Goal: Task Accomplishment & Management: Manage account settings

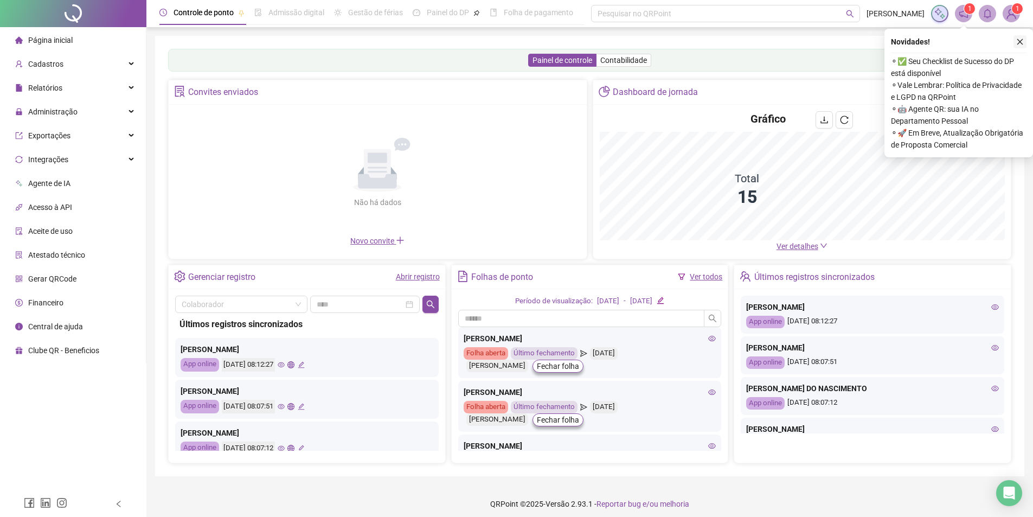
click at [1022, 44] on icon "close" at bounding box center [1020, 42] width 8 height 8
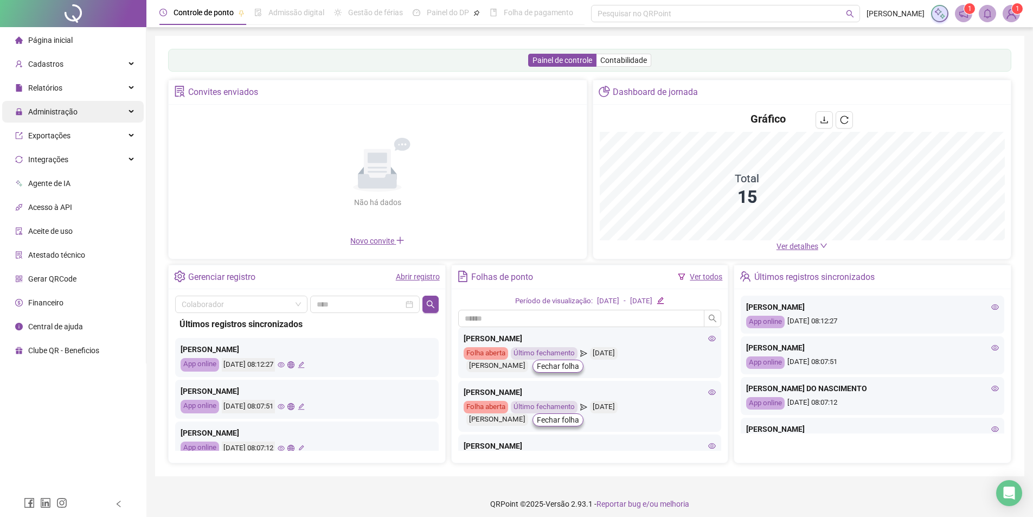
click at [69, 104] on span "Administração" at bounding box center [46, 112] width 62 height 22
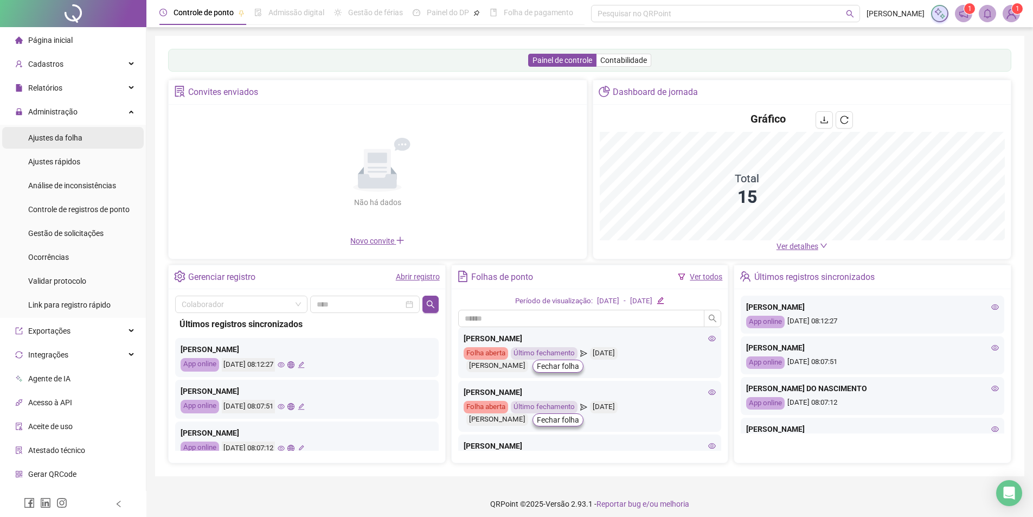
click at [54, 140] on span "Ajustes da folha" at bounding box center [55, 137] width 54 height 9
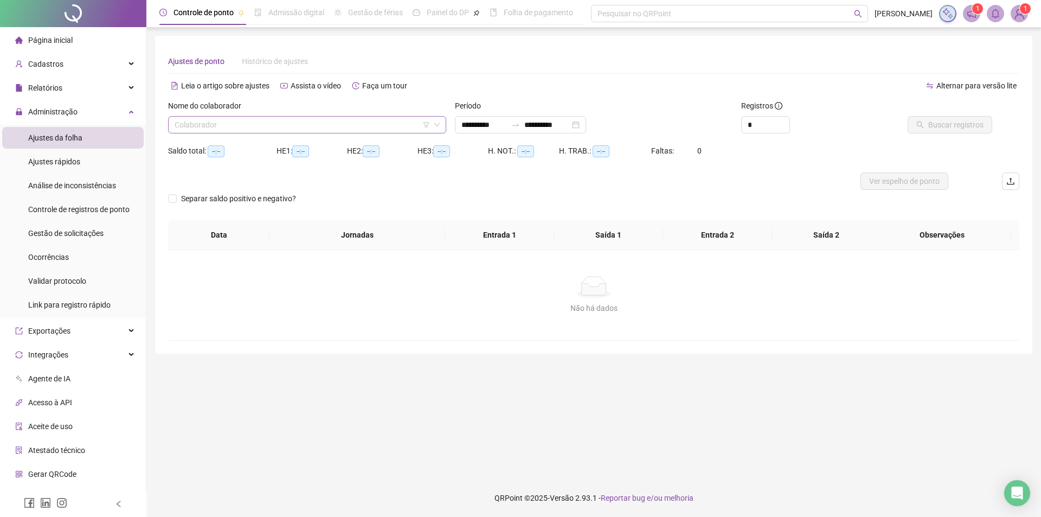
type input "**********"
click at [237, 126] on input "search" at bounding box center [302, 125] width 255 height 16
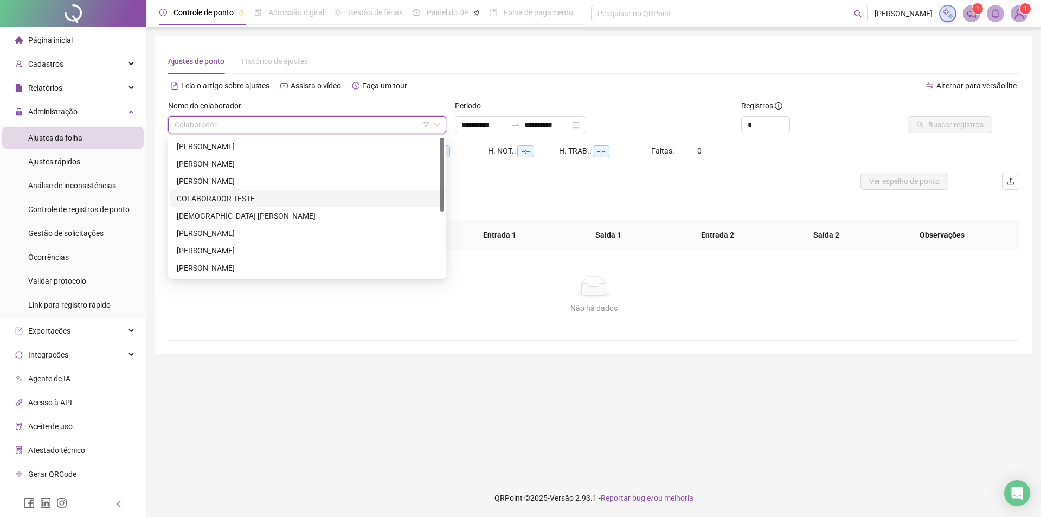
scroll to position [121, 0]
type input "*"
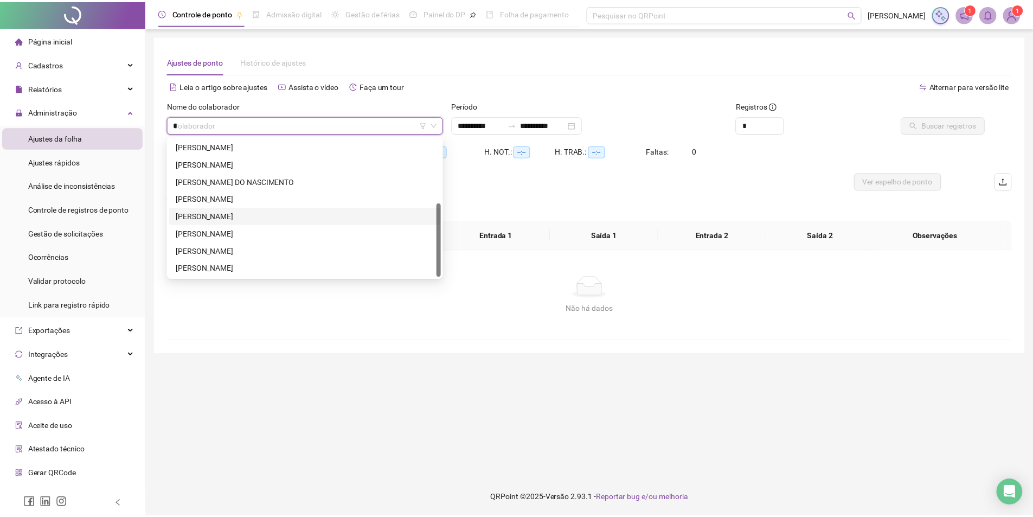
scroll to position [0, 0]
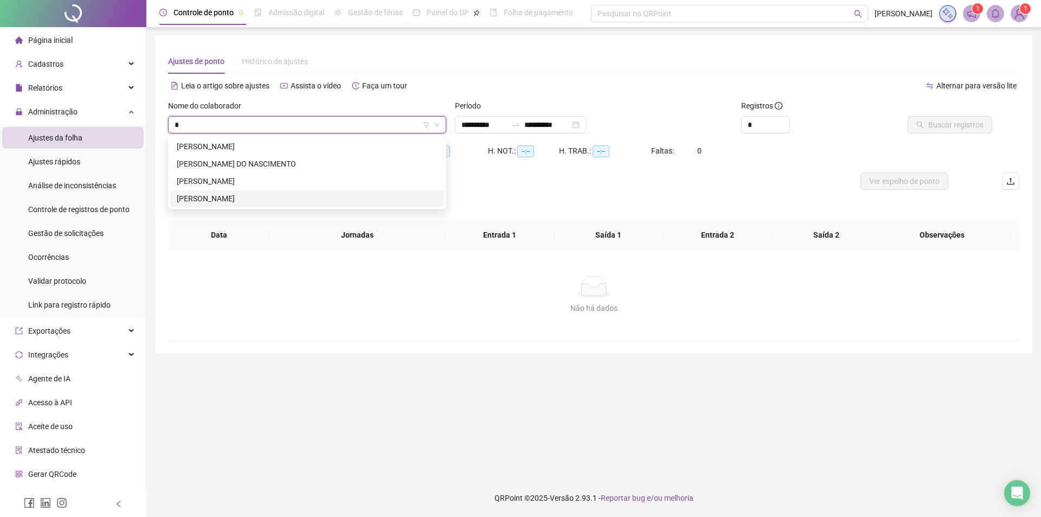
click at [243, 203] on div "KAUAN CARDOSO DOS SANTOS" at bounding box center [307, 199] width 261 height 12
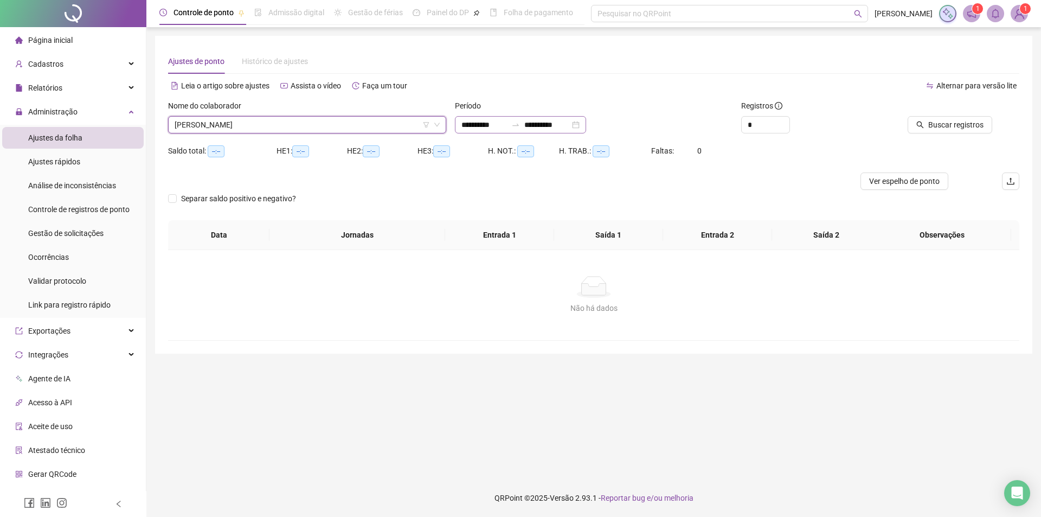
click at [586, 124] on div "**********" at bounding box center [520, 124] width 131 height 17
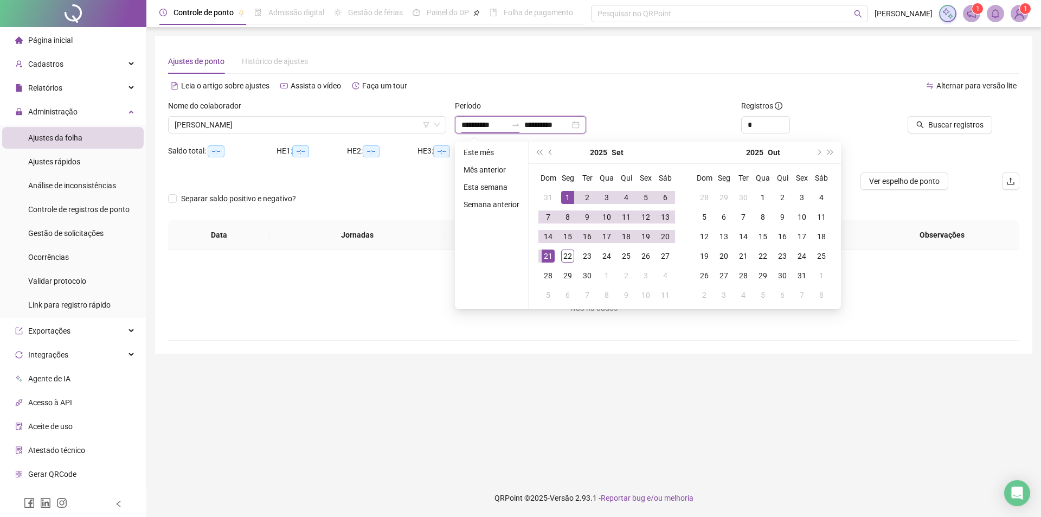
type input "**********"
click at [569, 197] on div "1" at bounding box center [567, 197] width 13 height 13
type input "**********"
click at [562, 253] on div "22" at bounding box center [567, 255] width 13 height 13
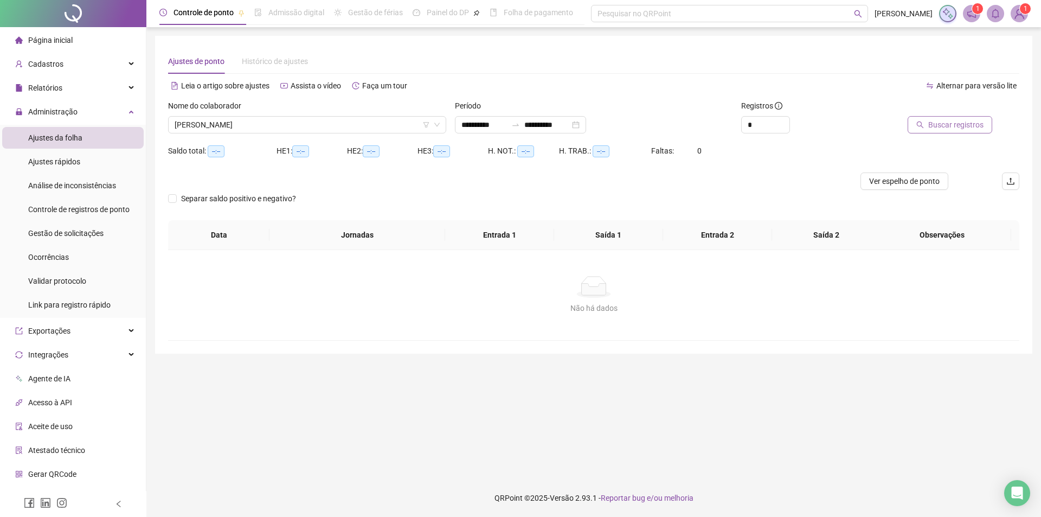
click at [934, 129] on span "Buscar registros" at bounding box center [955, 125] width 55 height 12
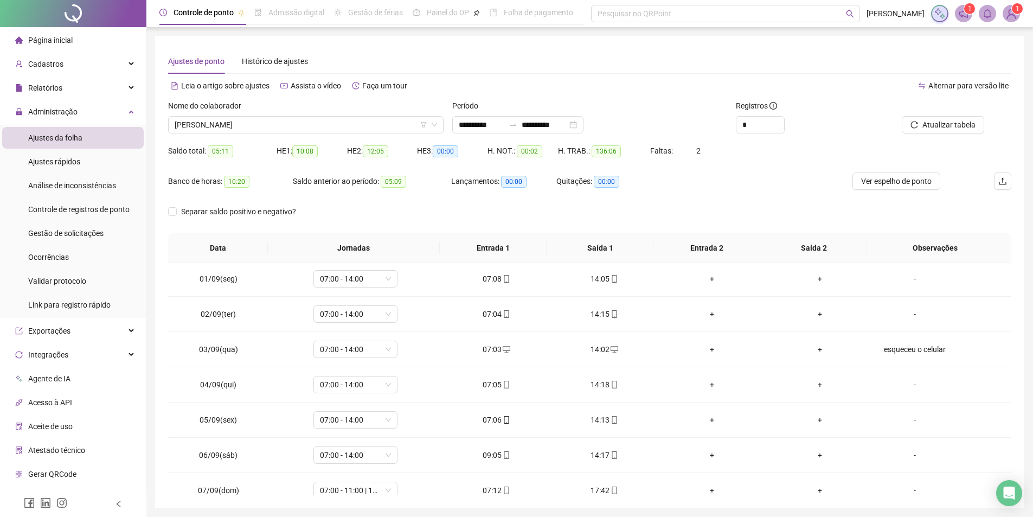
click at [323, 134] on div "Nome do colaborador KAUAN CARDOSO DOS SANTOS" at bounding box center [306, 121] width 284 height 42
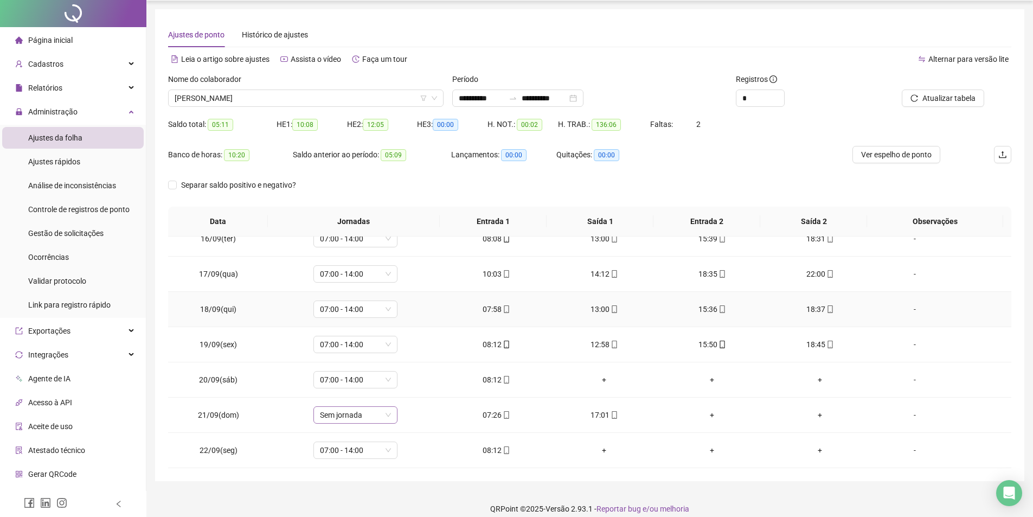
scroll to position [37, 0]
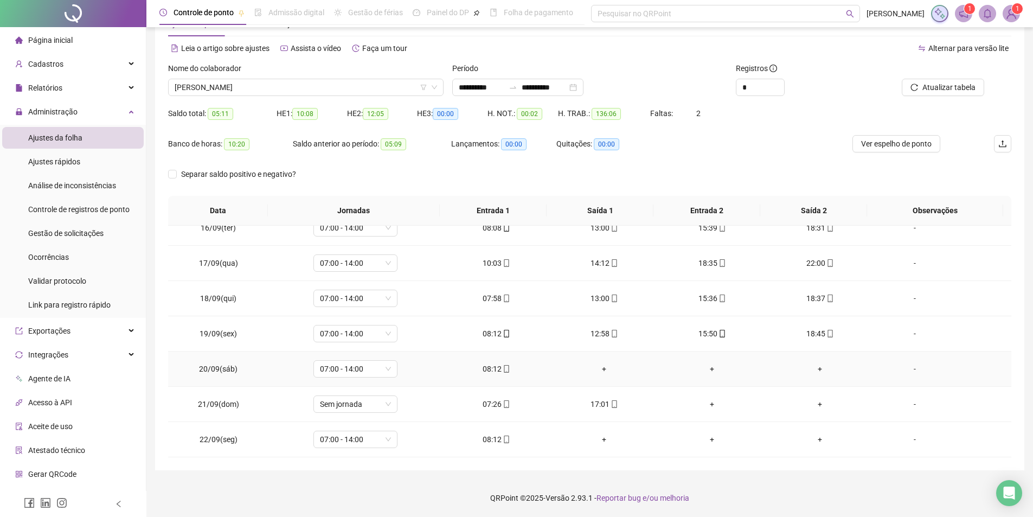
click at [599, 370] on div "+" at bounding box center [604, 369] width 91 height 12
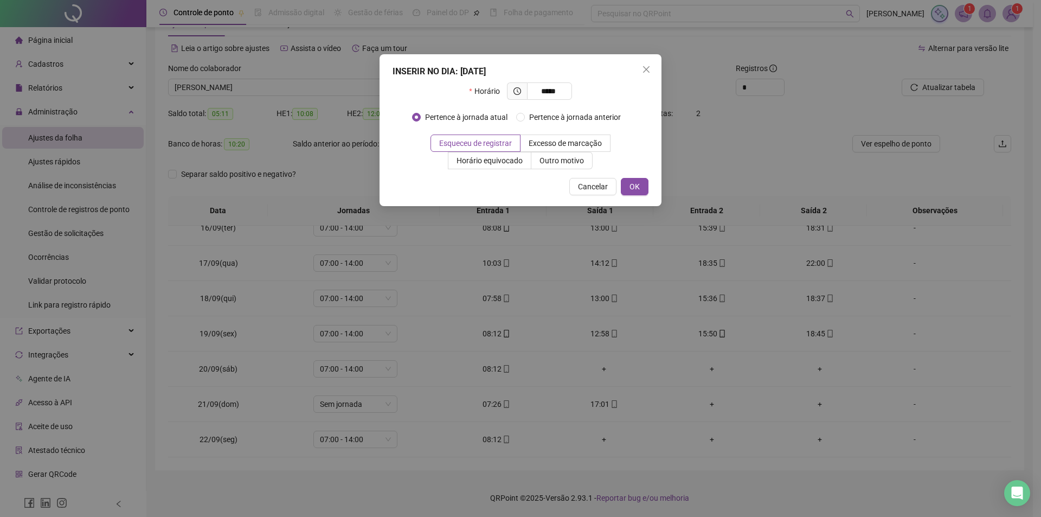
type input "*****"
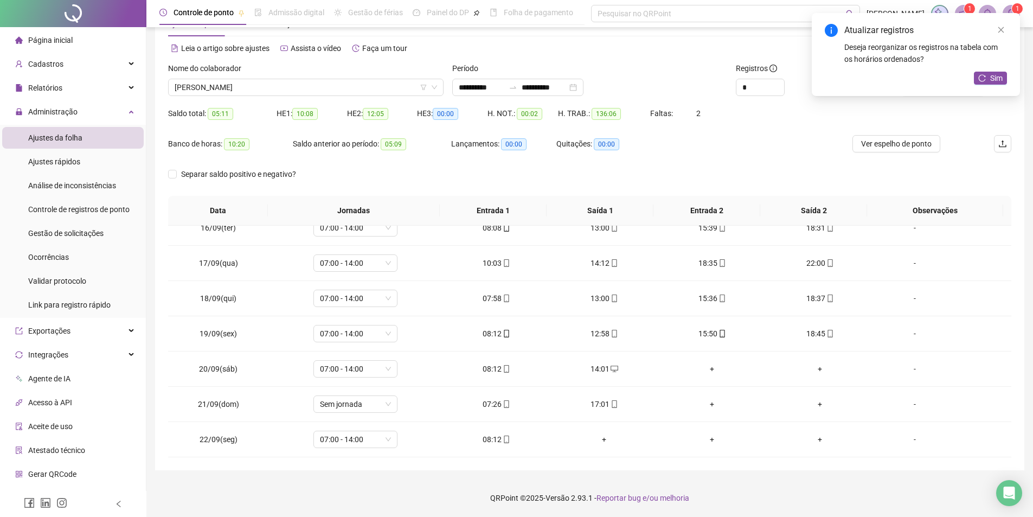
click at [983, 77] on icon "reload" at bounding box center [982, 78] width 8 height 8
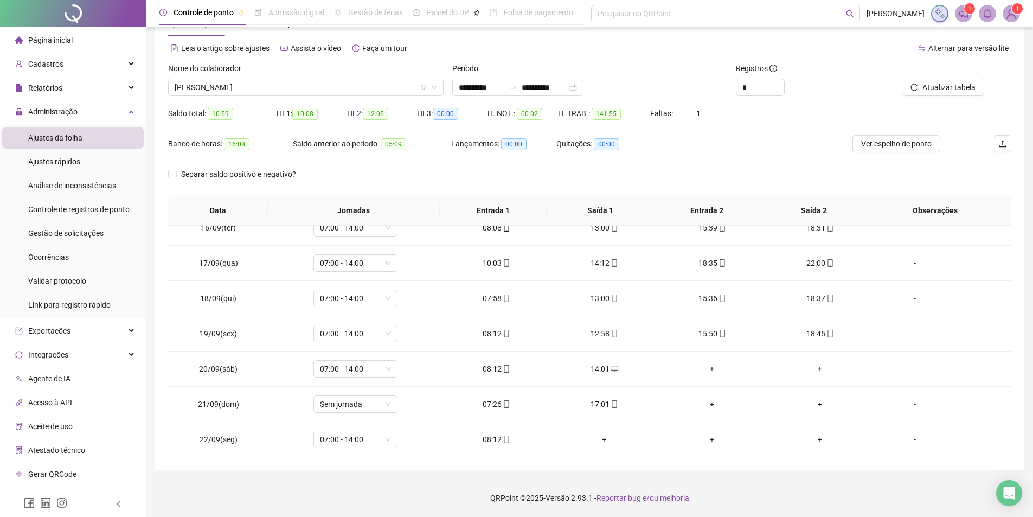
click at [821, 103] on div "Registros *" at bounding box center [803, 83] width 142 height 42
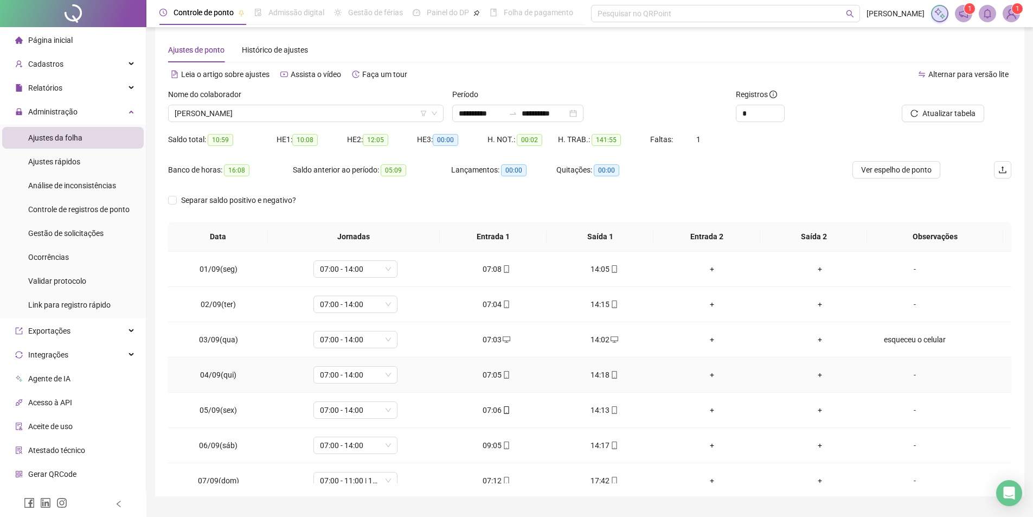
scroll to position [0, 0]
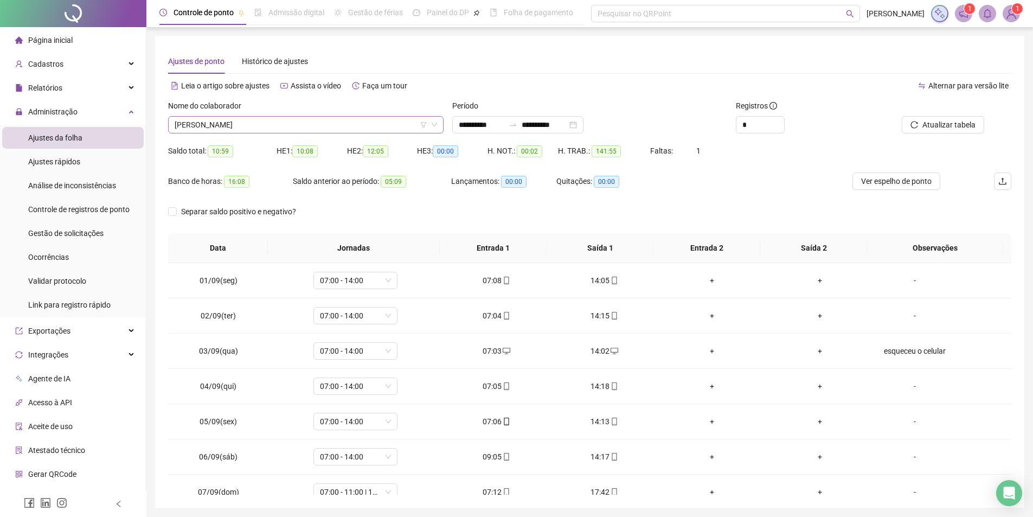
click at [329, 125] on span "KAUAN CARDOSO DOS SANTOS" at bounding box center [306, 125] width 262 height 16
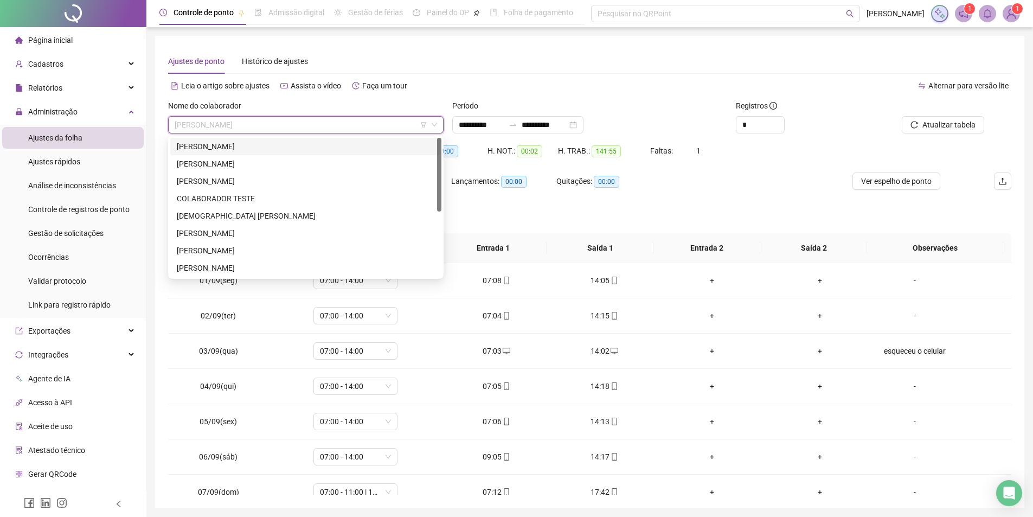
click at [227, 145] on div "ANDRE PEREIRA LOBO" at bounding box center [306, 146] width 258 height 12
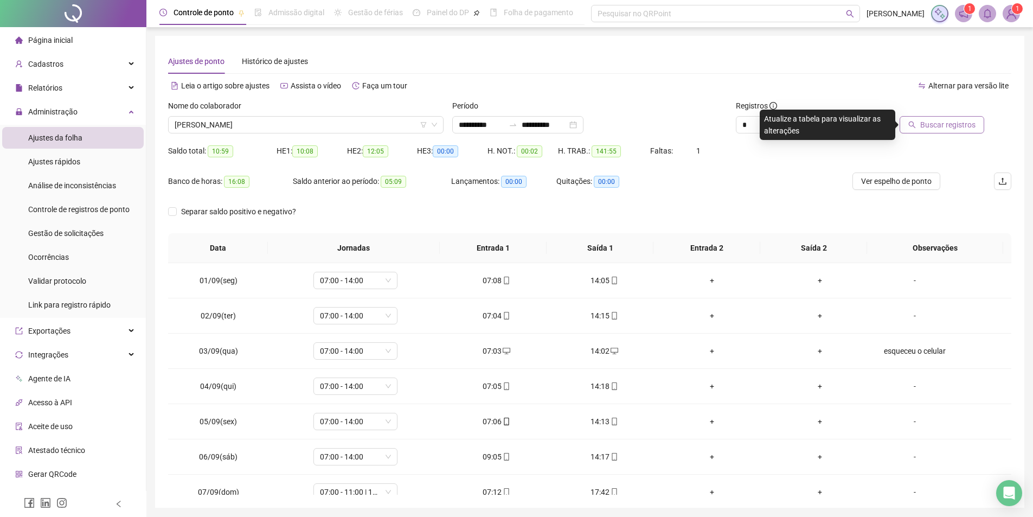
click at [933, 125] on span "Buscar registros" at bounding box center [947, 125] width 55 height 12
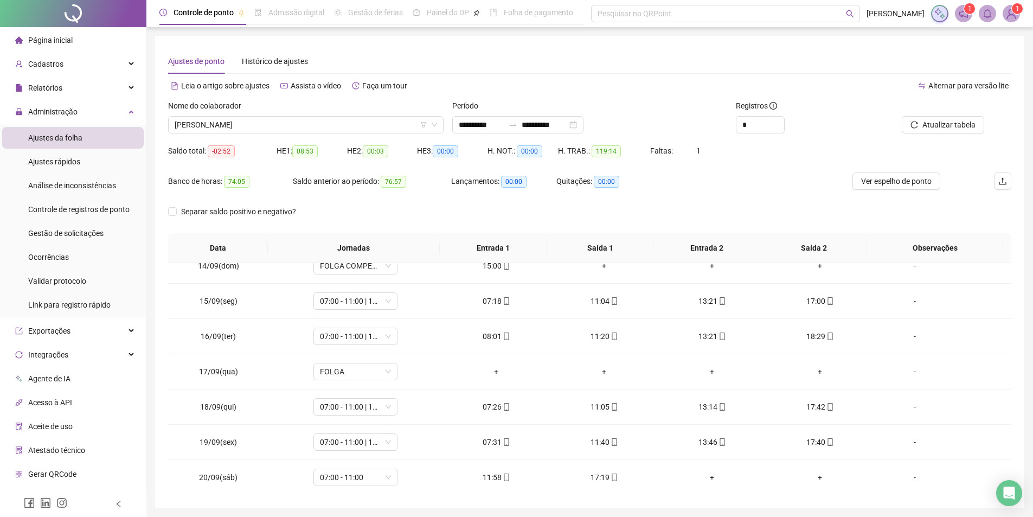
scroll to position [544, 0]
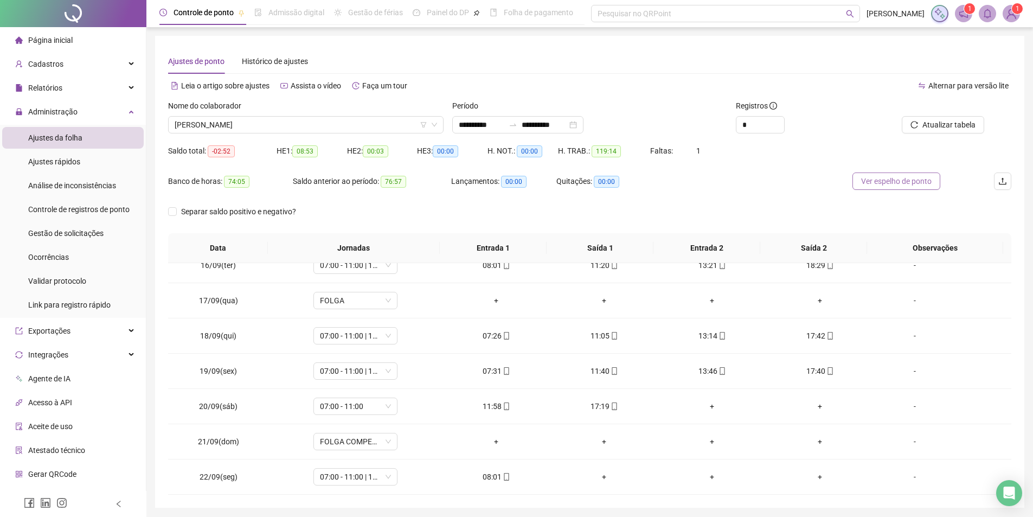
click at [888, 180] on span "Ver espelho de ponto" at bounding box center [896, 181] width 71 height 12
click at [302, 124] on span "ANDRE PEREIRA LOBO" at bounding box center [306, 125] width 262 height 16
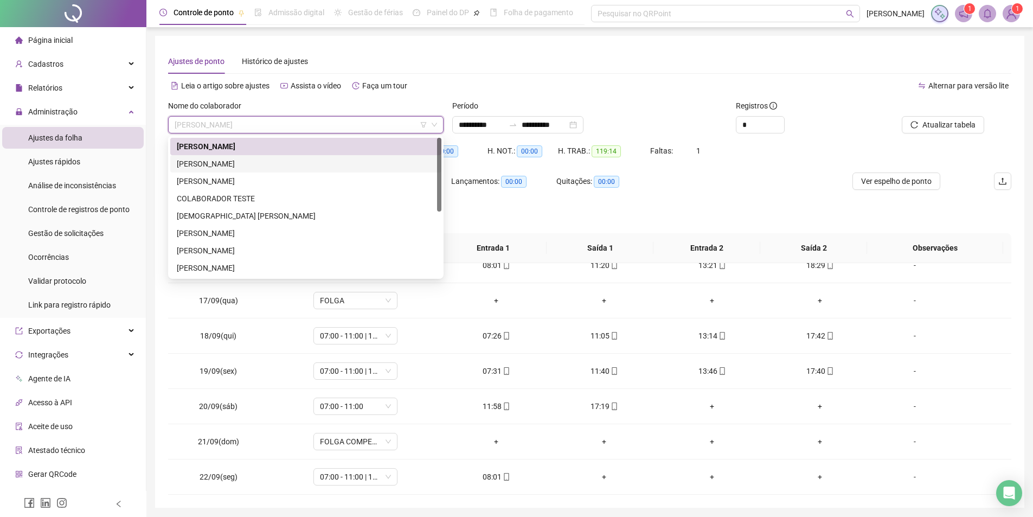
click at [234, 165] on div "CICERO JOSE DO NASCIMENTO" at bounding box center [306, 164] width 258 height 12
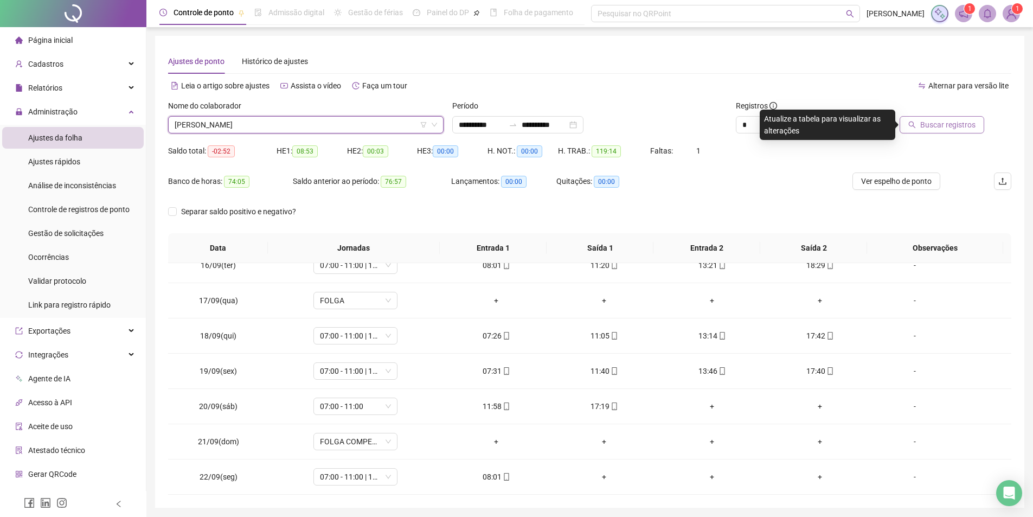
click at [944, 133] on button "Buscar registros" at bounding box center [942, 124] width 85 height 17
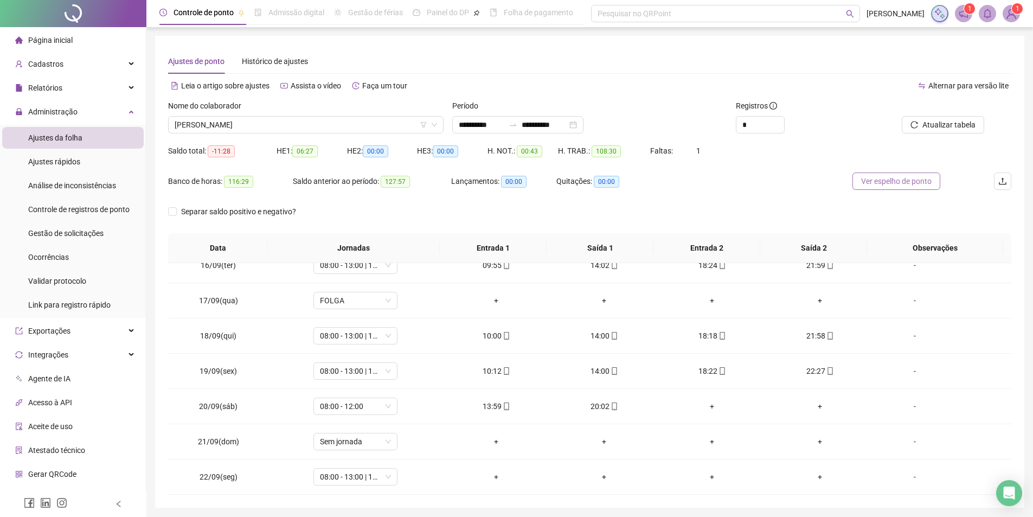
click at [886, 180] on span "Ver espelho de ponto" at bounding box center [896, 181] width 71 height 12
click at [307, 127] on span "CICERO JOSE DO NASCIMENTO" at bounding box center [306, 125] width 262 height 16
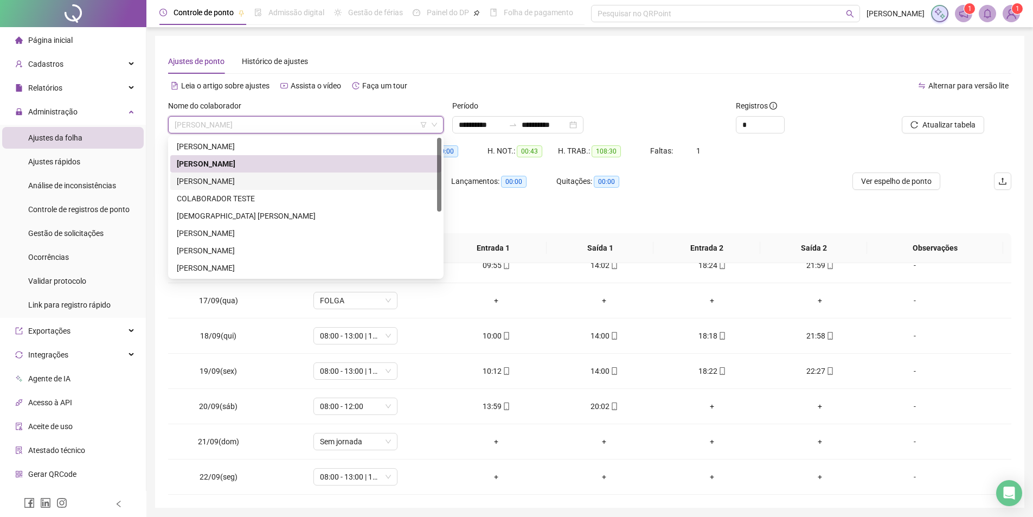
click at [243, 183] on div "CICERO ROBSON DA SILVA" at bounding box center [306, 181] width 258 height 12
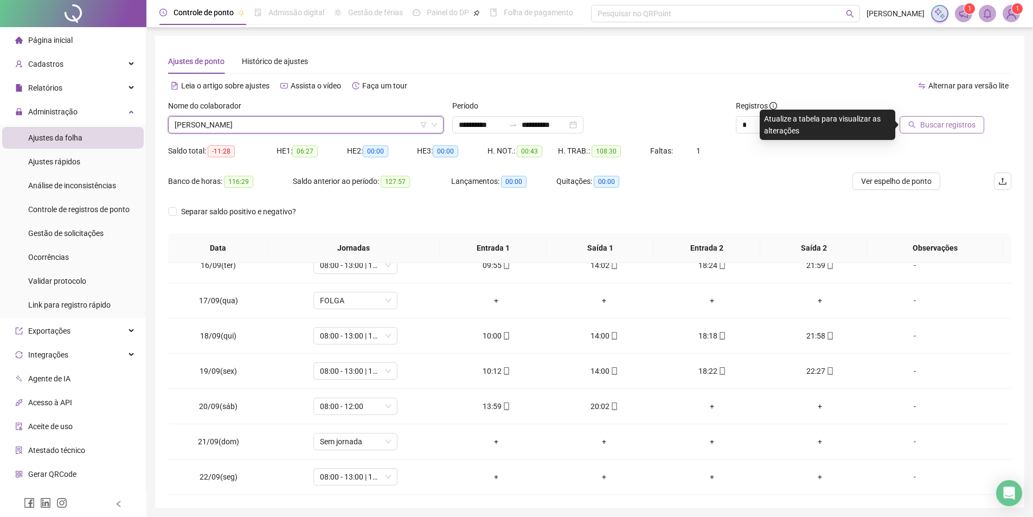
click at [960, 129] on span "Buscar registros" at bounding box center [947, 125] width 55 height 12
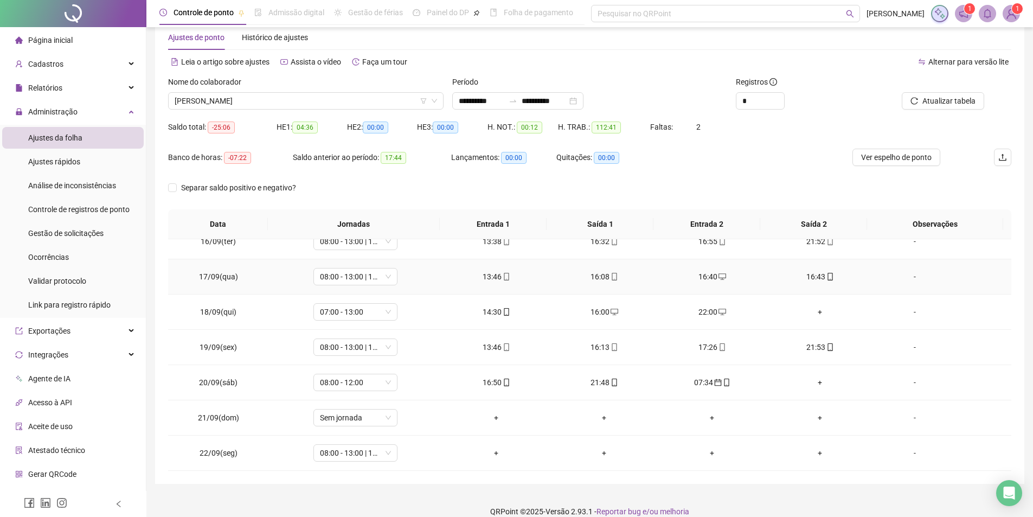
scroll to position [37, 0]
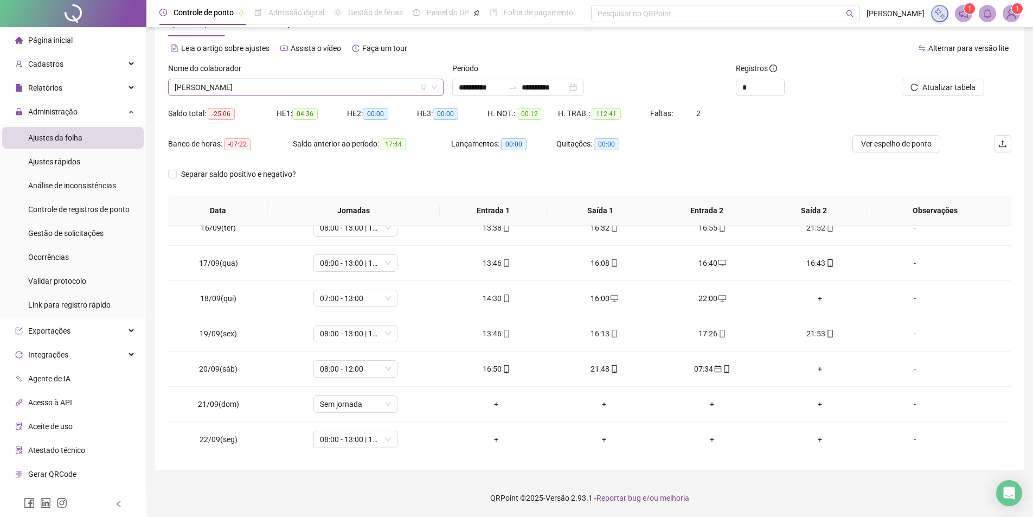
click at [295, 83] on span "CICERO ROBSON DA SILVA" at bounding box center [306, 87] width 262 height 16
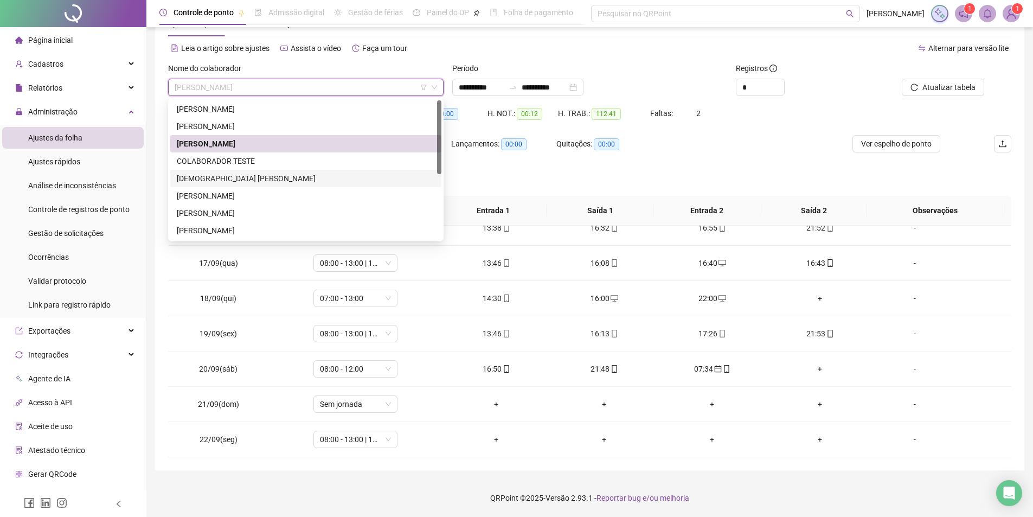
click at [226, 172] on div "DEUSIMAR GREGORIO DIAS" at bounding box center [306, 178] width 258 height 12
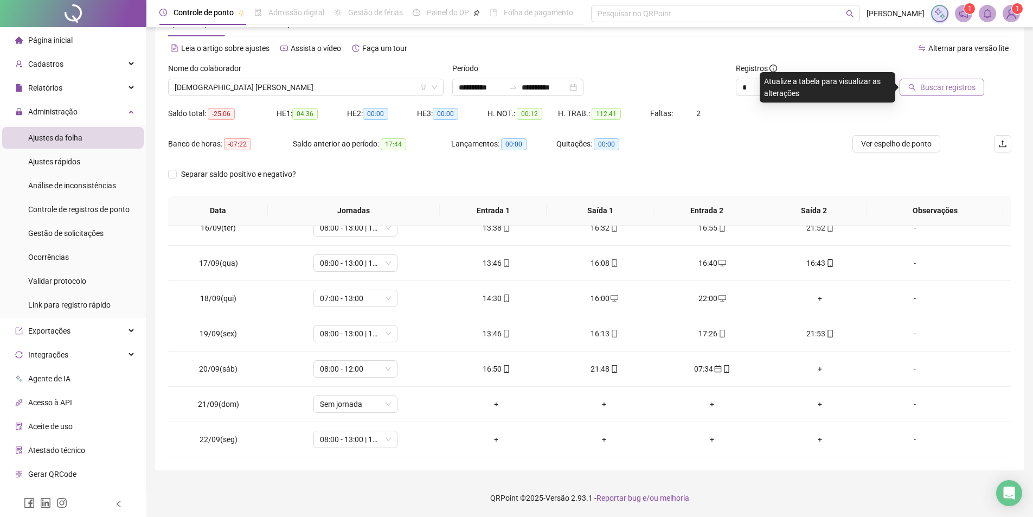
click at [976, 91] on button "Buscar registros" at bounding box center [942, 87] width 85 height 17
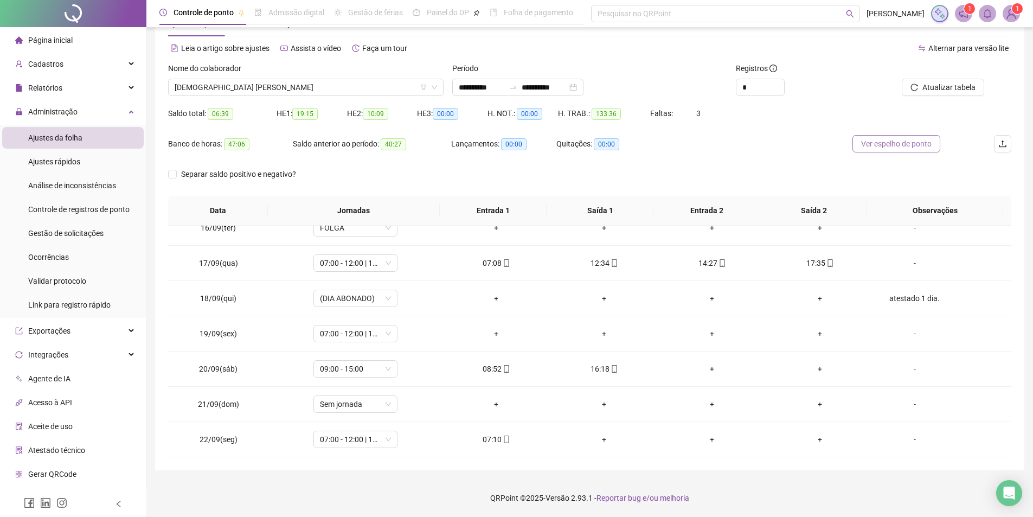
click at [895, 143] on span "Ver espelho de ponto" at bounding box center [896, 144] width 71 height 12
click at [871, 143] on span "Ver espelho de ponto" at bounding box center [896, 144] width 71 height 12
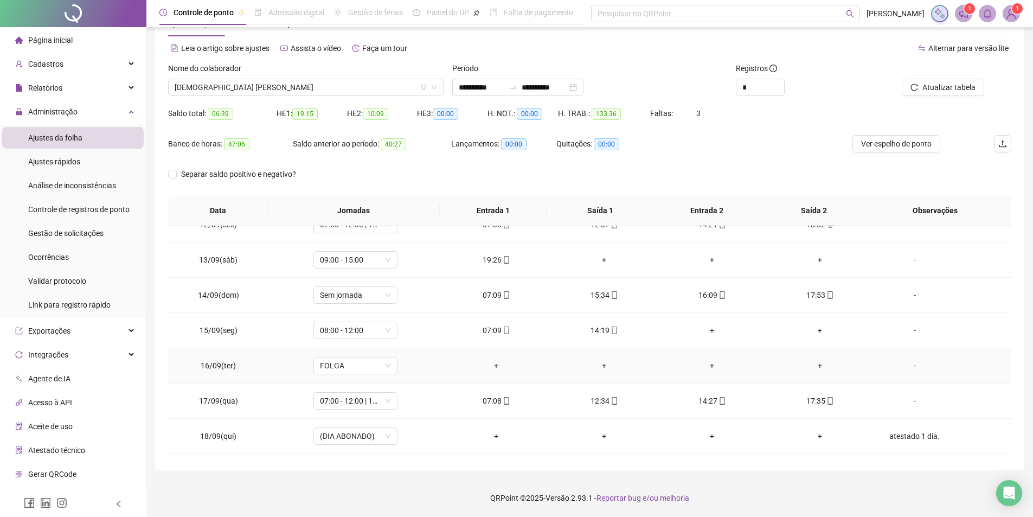
scroll to position [381, 0]
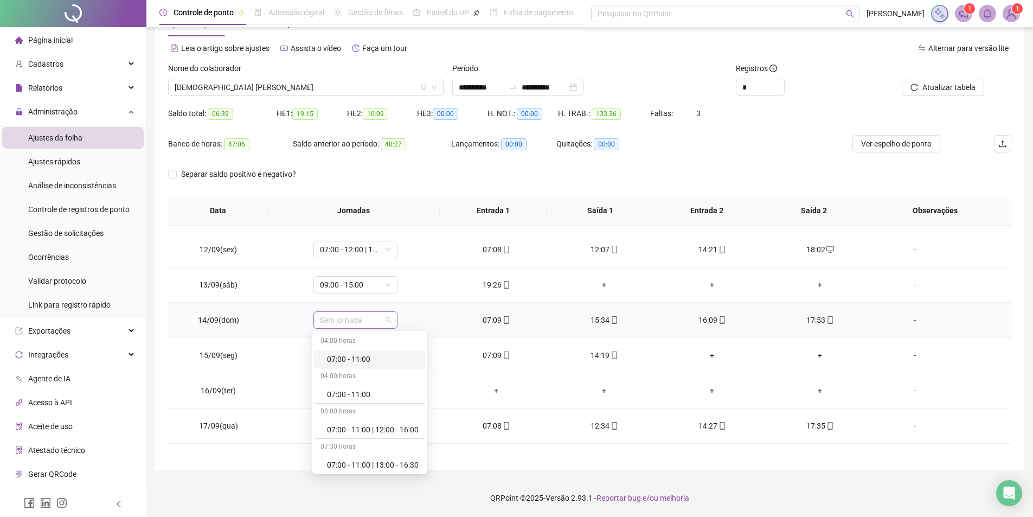
click at [342, 316] on span "Sem jornada" at bounding box center [355, 320] width 71 height 16
click at [344, 444] on div "07:00 - 11:00 | 13:00 - 17:00" at bounding box center [373, 446] width 92 height 12
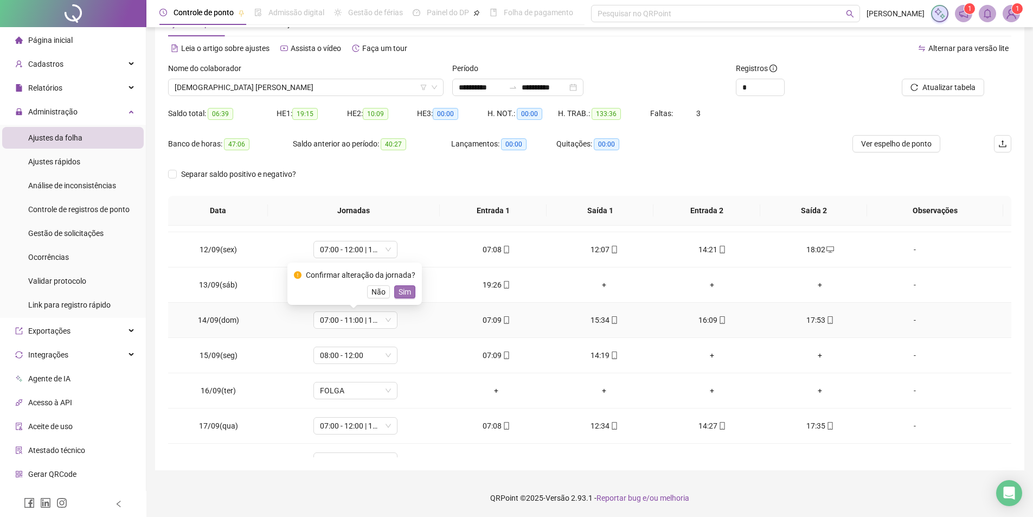
click at [400, 290] on span "Sim" at bounding box center [405, 292] width 12 height 12
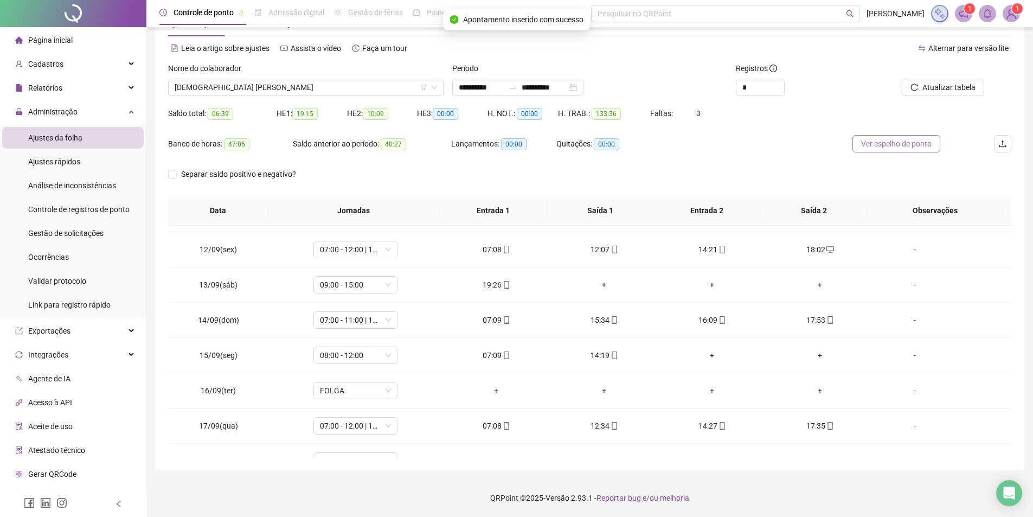
click at [906, 139] on span "Ver espelho de ponto" at bounding box center [896, 144] width 71 height 12
click at [349, 241] on span "07:00 - 12:00 | 14:00 - 16:30" at bounding box center [355, 249] width 71 height 16
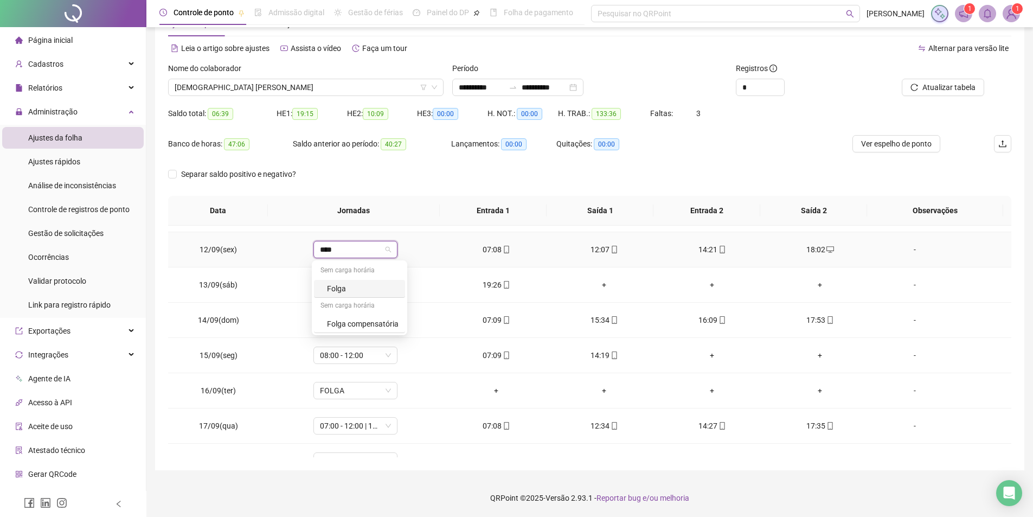
type input "*****"
click at [347, 327] on div "Folga compensatória" at bounding box center [363, 324] width 72 height 12
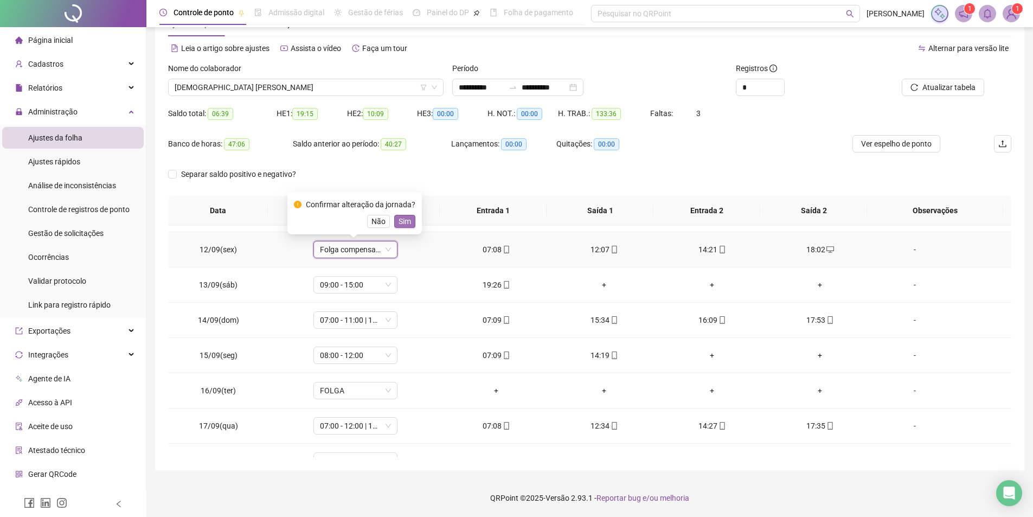
click at [399, 219] on span "Sim" at bounding box center [405, 221] width 12 height 12
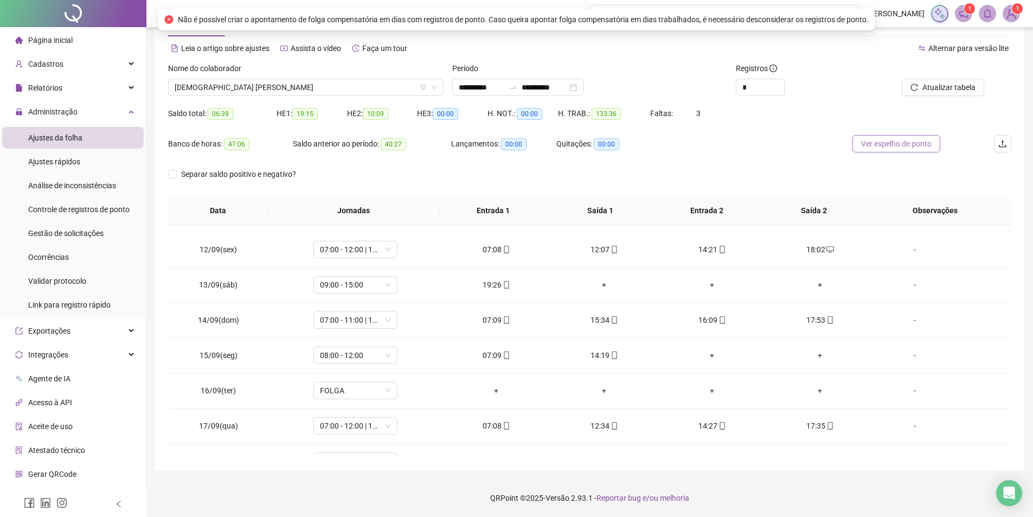
click at [878, 137] on button "Ver espelho de ponto" at bounding box center [897, 143] width 88 height 17
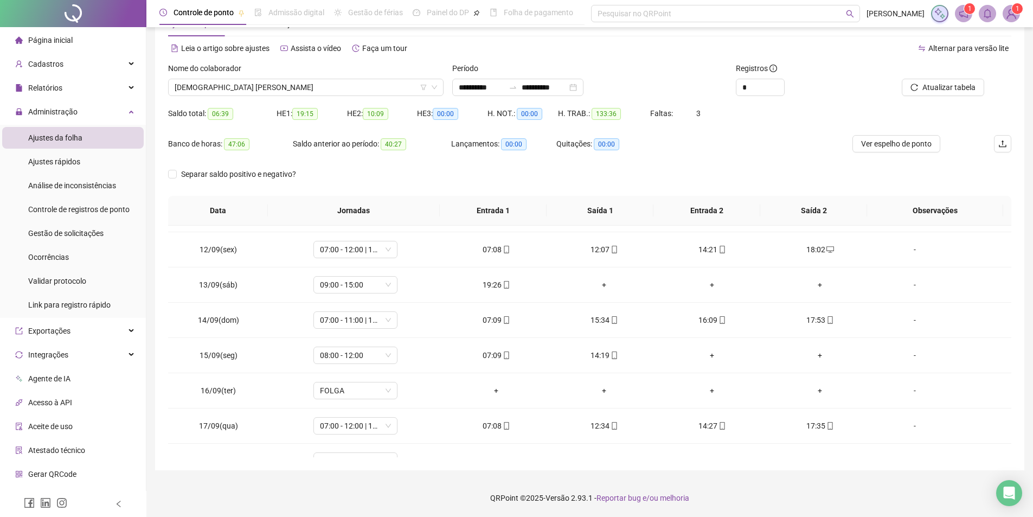
click at [874, 134] on div "Saldo total: 06:39 HE 1: 19:15 HE 2: 10:09 HE 3: 00:00 H. NOT.: 00:00 H. TRAB.:…" at bounding box center [589, 120] width 843 height 30
click at [872, 143] on span "Ver espelho de ponto" at bounding box center [896, 144] width 71 height 12
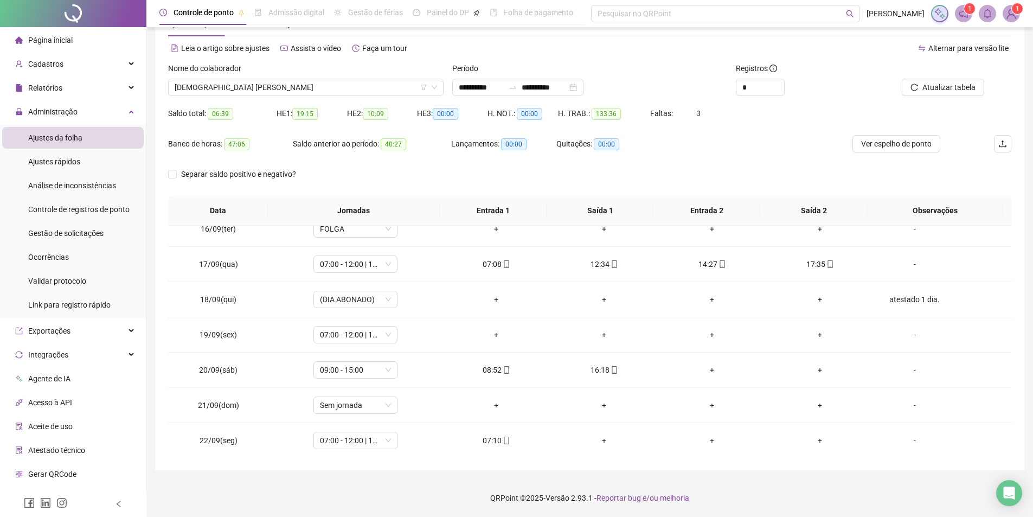
scroll to position [544, 0]
click at [337, 334] on span "07:00 - 12:00 | 14:00 - 16:30" at bounding box center [355, 333] width 71 height 16
click at [345, 334] on span "07:00 - 12:00 | 14:00 - 16:30" at bounding box center [355, 333] width 71 height 16
type input "*****"
click at [378, 412] on div "Folga compensatória" at bounding box center [363, 408] width 72 height 12
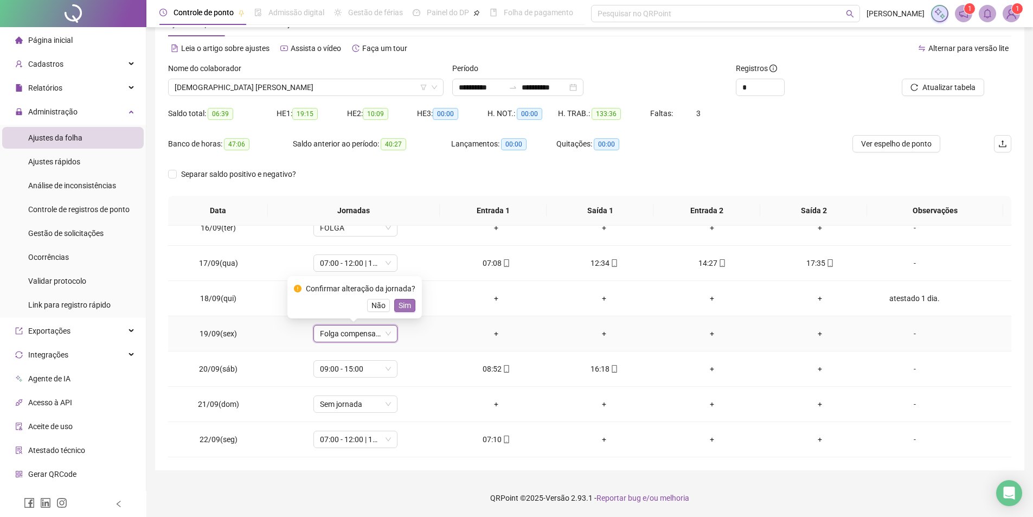
click at [404, 308] on span "Sim" at bounding box center [405, 305] width 12 height 12
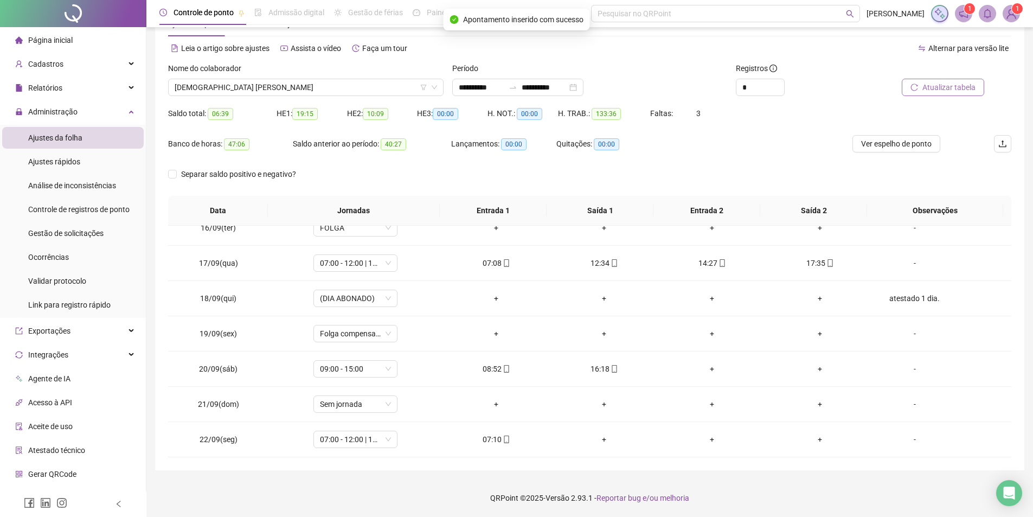
click at [959, 87] on span "Atualizar tabela" at bounding box center [949, 87] width 53 height 12
click at [876, 143] on span "Ver espelho de ponto" at bounding box center [896, 144] width 71 height 12
click at [282, 85] on span "DEUSIMAR GREGORIO DIAS" at bounding box center [306, 87] width 262 height 16
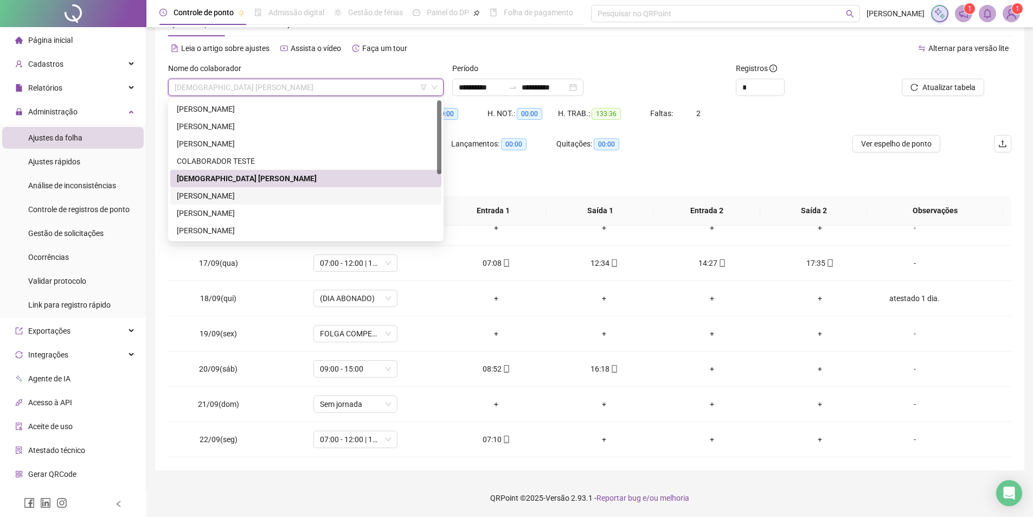
click at [240, 193] on div "EMANUELA NOGUEIRA LEITE" at bounding box center [306, 196] width 258 height 12
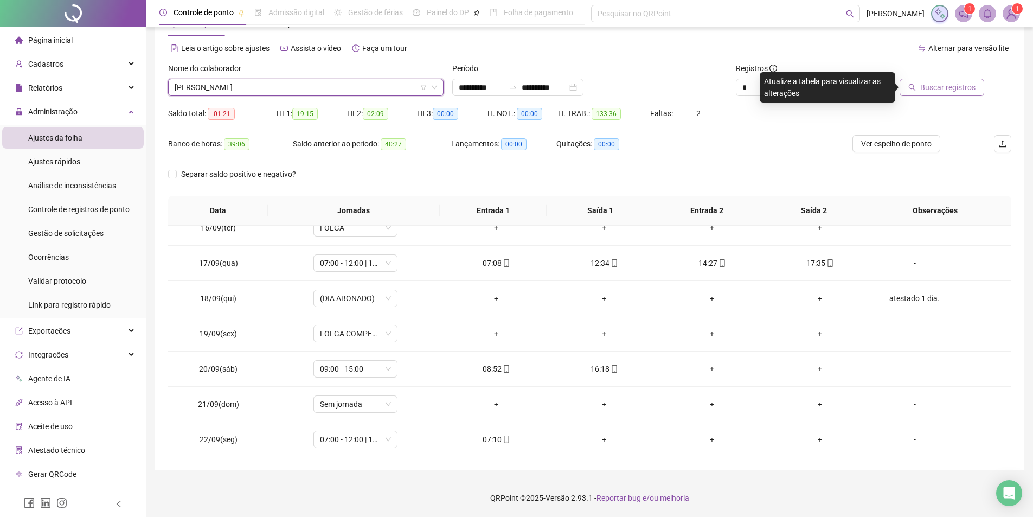
click at [923, 86] on span "Buscar registros" at bounding box center [947, 87] width 55 height 12
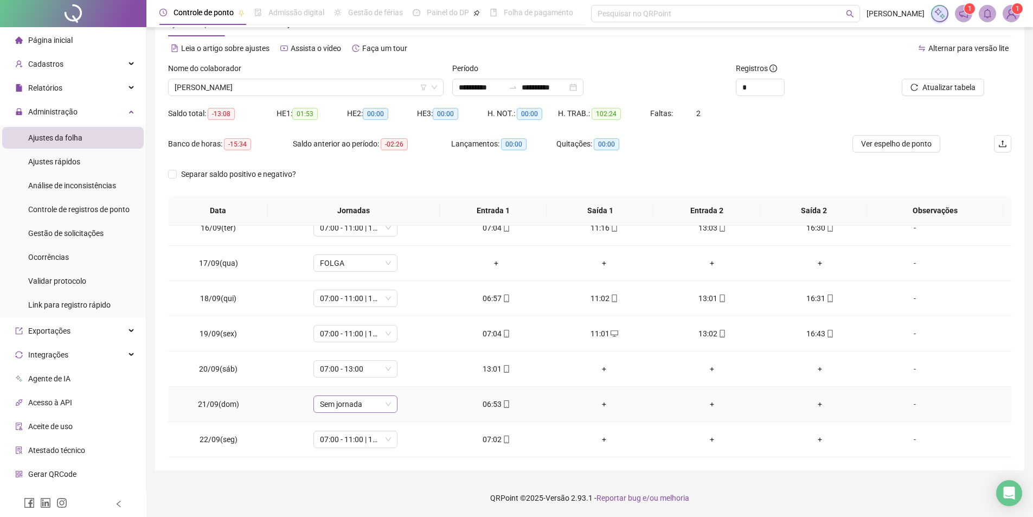
click at [368, 403] on span "Sem jornada" at bounding box center [355, 404] width 71 height 16
click at [365, 361] on div "07:00 - 11:00 | 13:00 - 17:00" at bounding box center [373, 365] width 92 height 12
click at [400, 377] on span "Sim" at bounding box center [405, 376] width 12 height 12
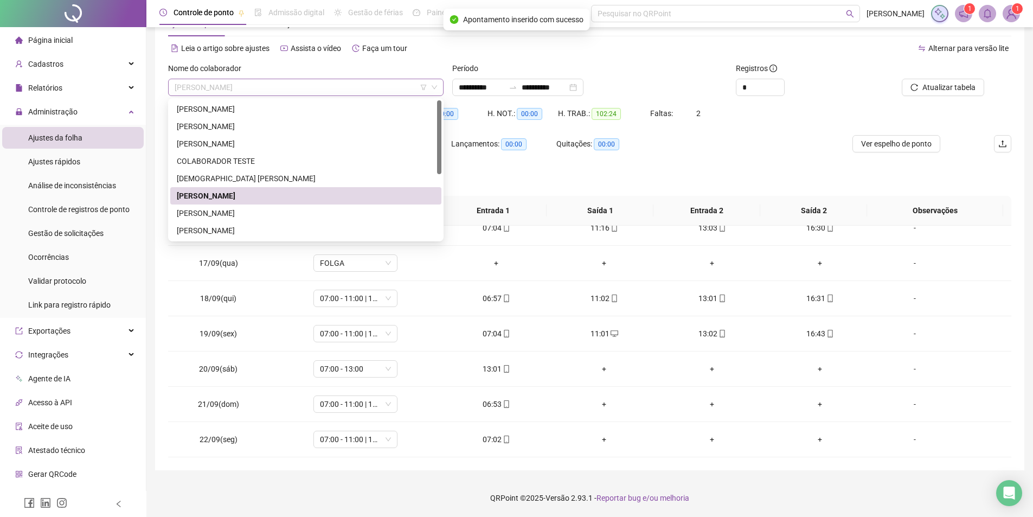
click at [308, 88] on span "EMANUELA NOGUEIRA LEITE" at bounding box center [306, 87] width 262 height 16
drag, startPoint x: 239, startPoint y: 217, endPoint x: 273, endPoint y: 206, distance: 35.5
click at [239, 217] on div "FRANCISCO ELDEMIR AGOSTINHO LIMA" at bounding box center [306, 213] width 258 height 12
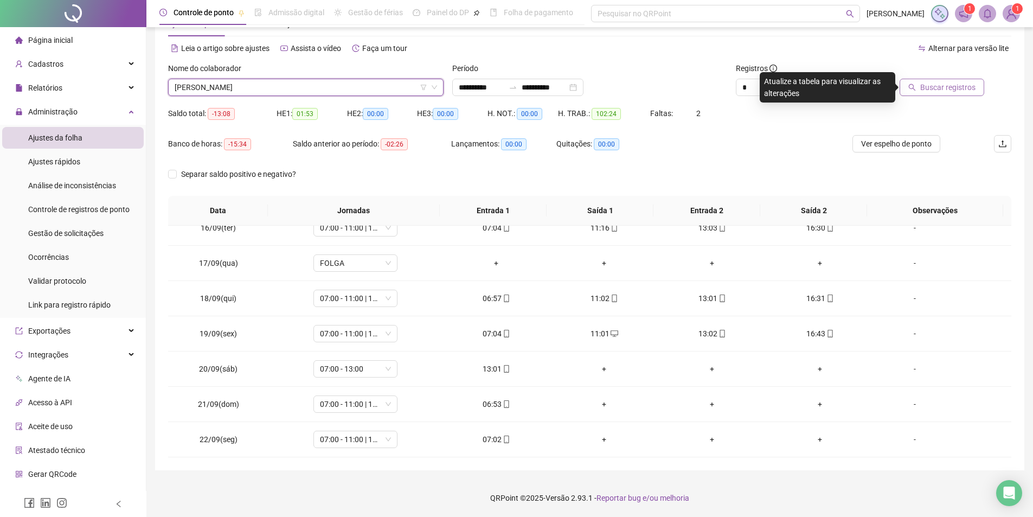
click at [952, 93] on button "Buscar registros" at bounding box center [942, 87] width 85 height 17
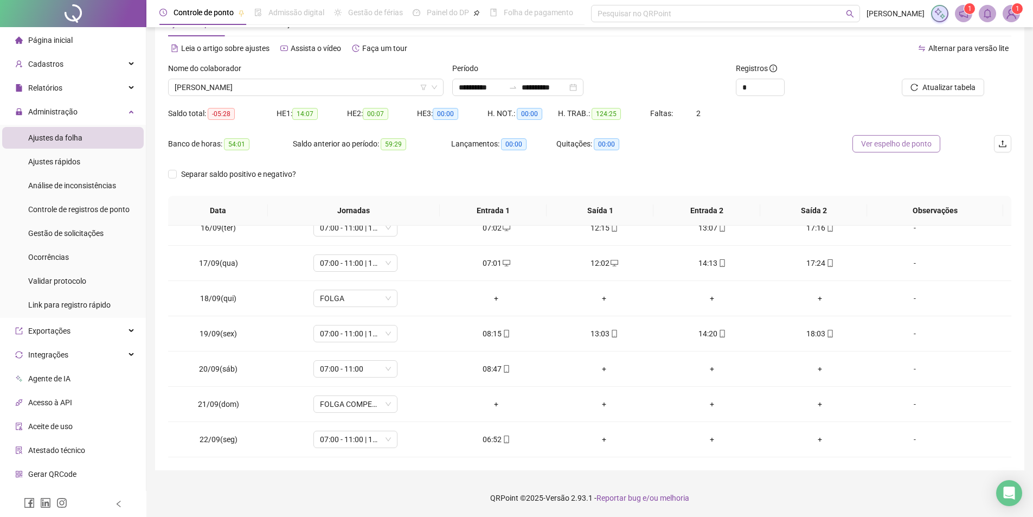
click at [902, 151] on button "Ver espelho de ponto" at bounding box center [897, 143] width 88 height 17
click at [601, 368] on div "+" at bounding box center [604, 369] width 91 height 12
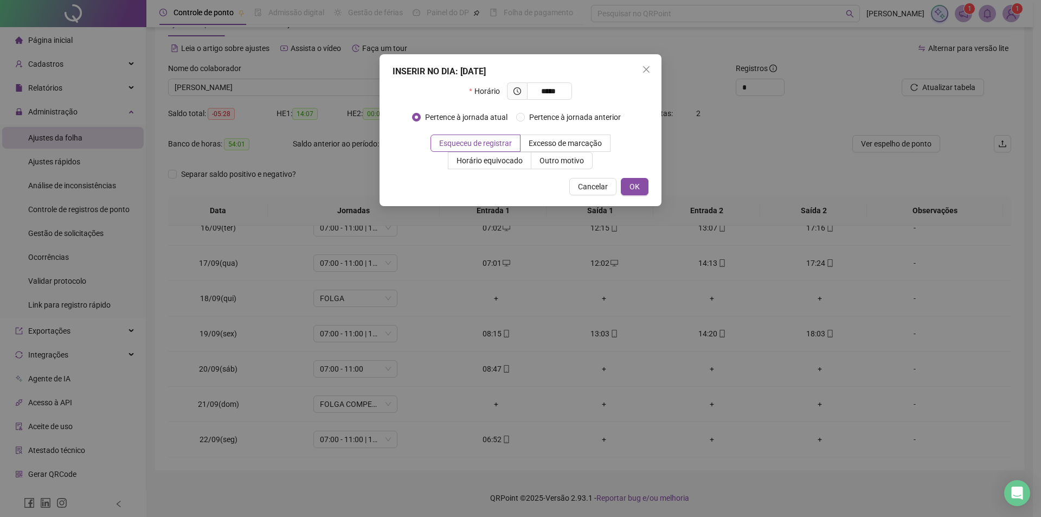
type input "*****"
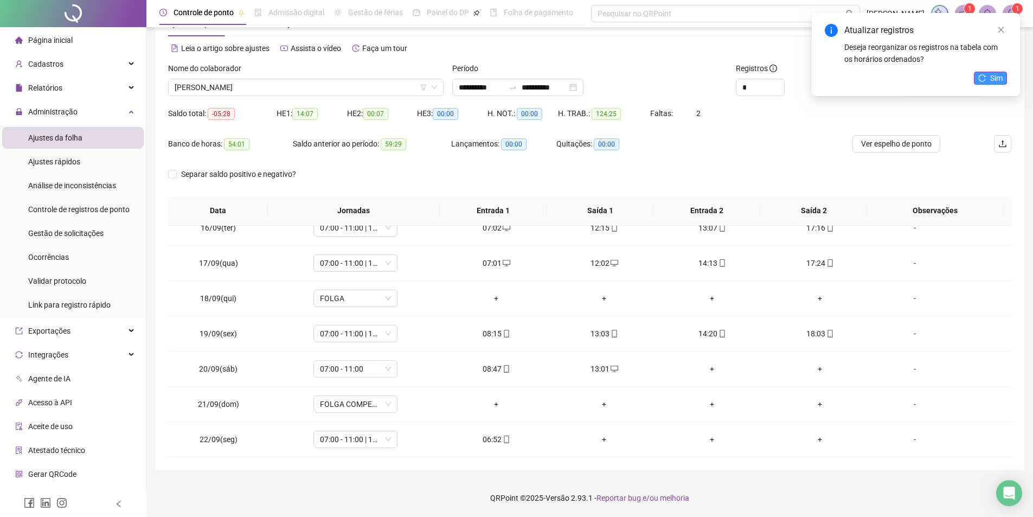
click at [1002, 79] on button "Sim" at bounding box center [990, 78] width 33 height 13
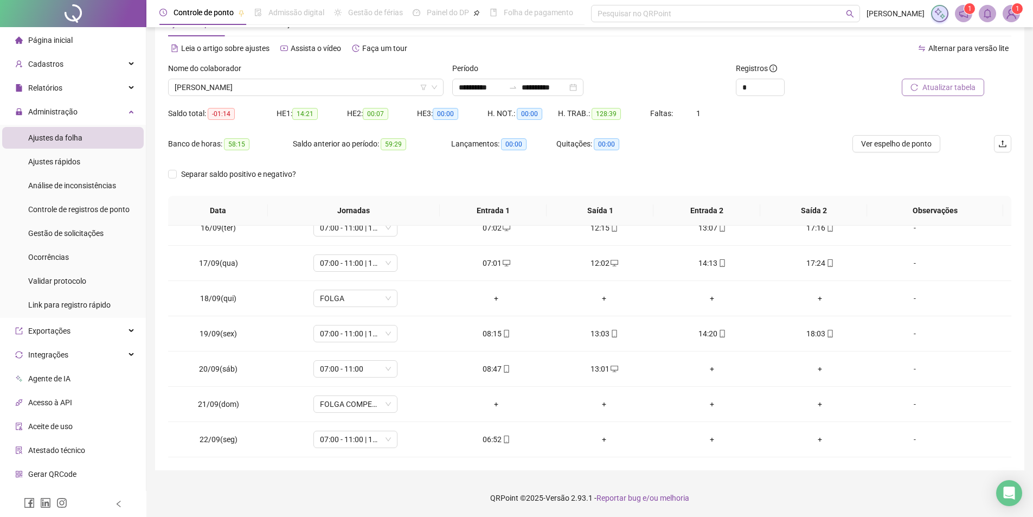
click at [937, 87] on span "Atualizar tabela" at bounding box center [949, 87] width 53 height 12
click at [892, 139] on span "Ver espelho de ponto" at bounding box center [896, 144] width 71 height 12
click at [270, 82] on span "FRANCISCO ELDEMIR AGOSTINHO LIMA" at bounding box center [306, 87] width 262 height 16
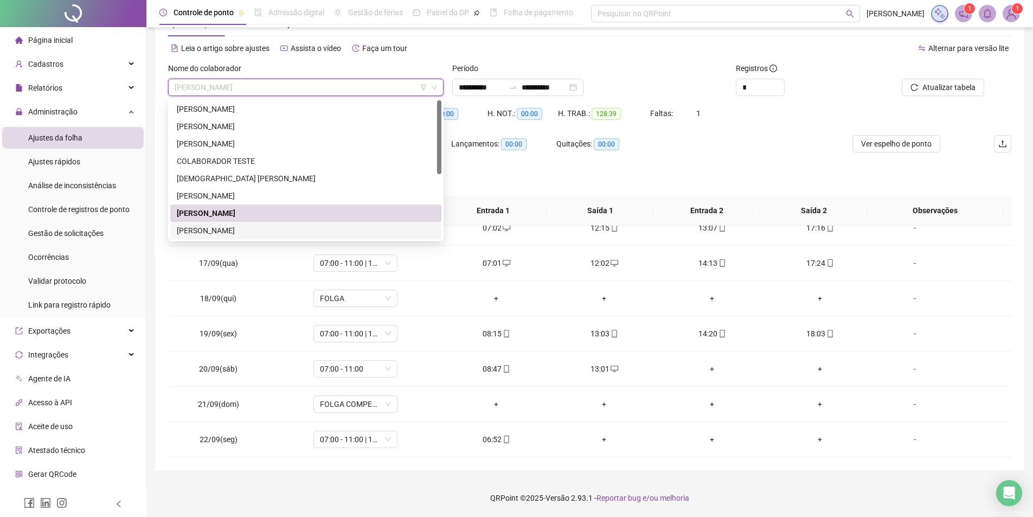
click at [231, 227] on div "FRANCISCO RIKELME PEREIRA" at bounding box center [306, 231] width 258 height 12
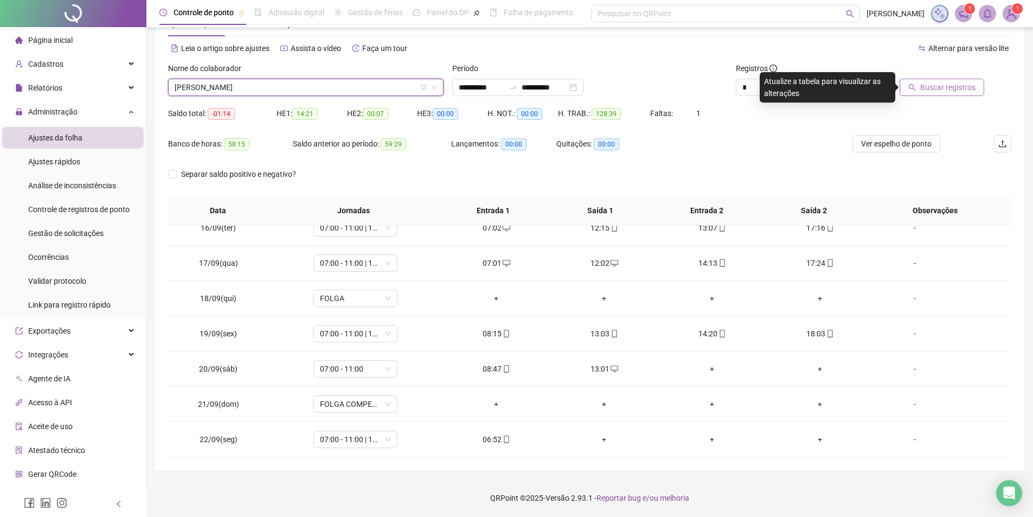
click at [943, 87] on span "Buscar registros" at bounding box center [947, 87] width 55 height 12
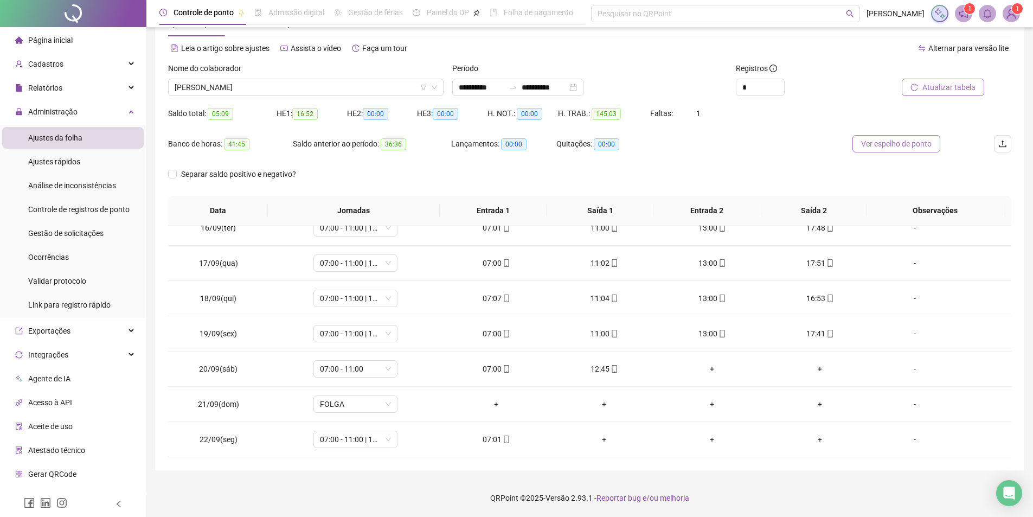
click at [892, 145] on span "Ver espelho de ponto" at bounding box center [896, 144] width 71 height 12
click at [246, 82] on span "FRANCISCO RIKELME PEREIRA" at bounding box center [306, 87] width 262 height 16
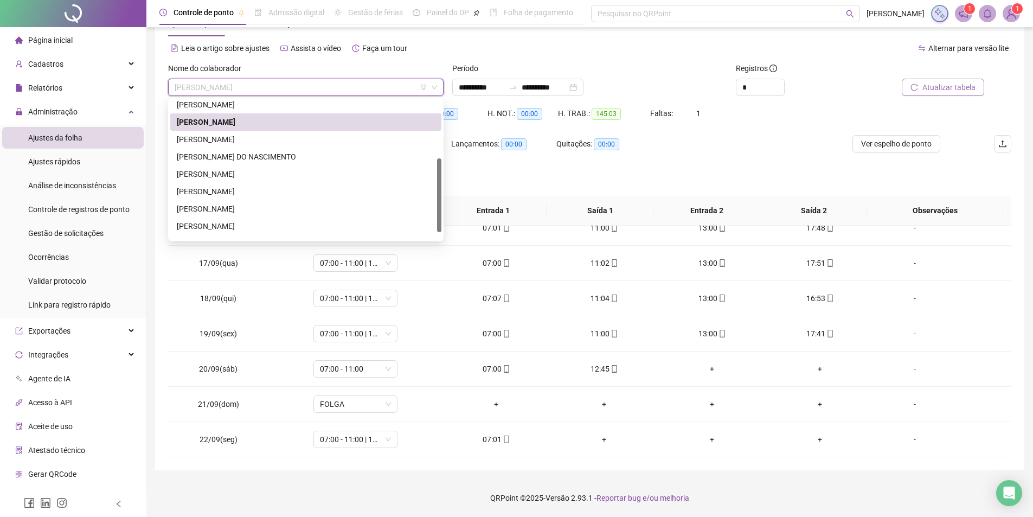
scroll to position [121, 0]
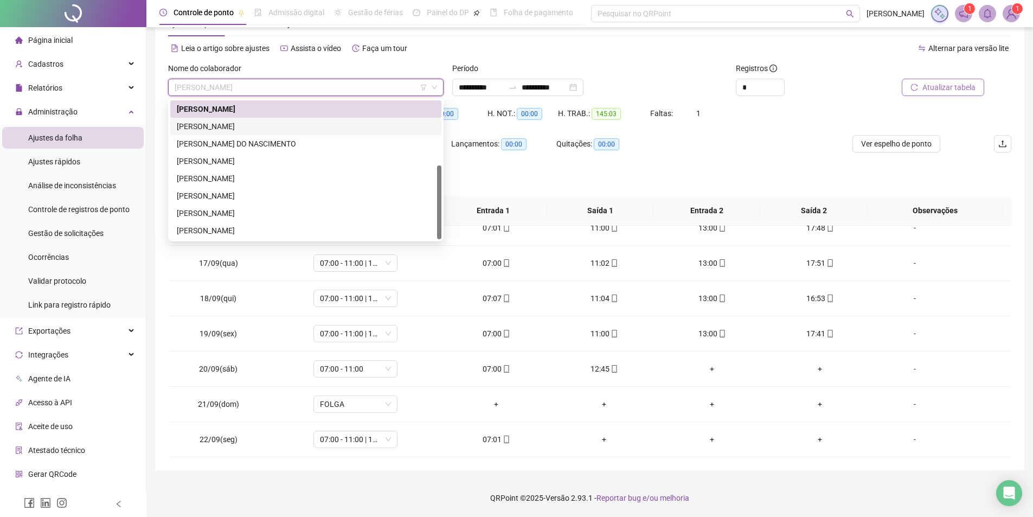
click at [236, 125] on div "GABRIELLY FIRMINO MARTINS RODRIGUES" at bounding box center [306, 126] width 258 height 12
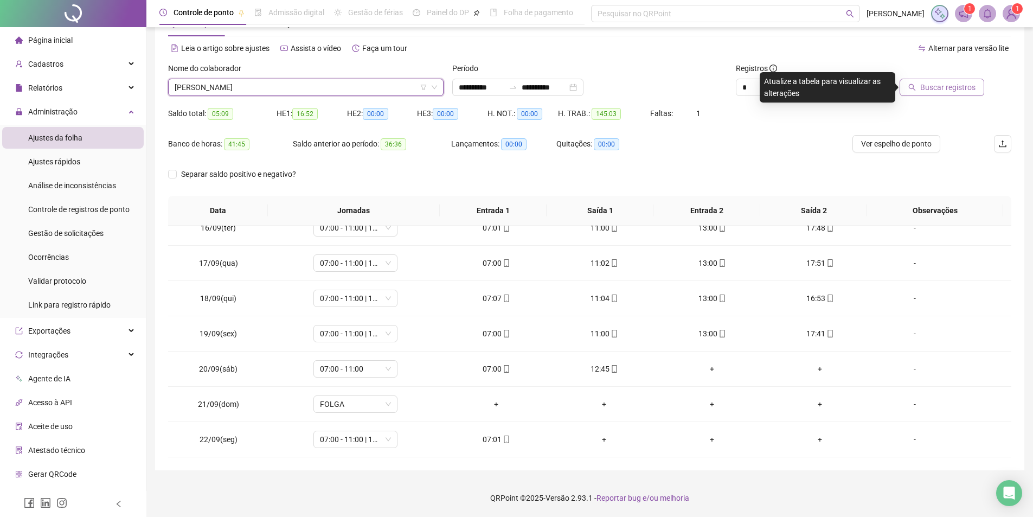
click at [942, 92] on span "Buscar registros" at bounding box center [947, 87] width 55 height 12
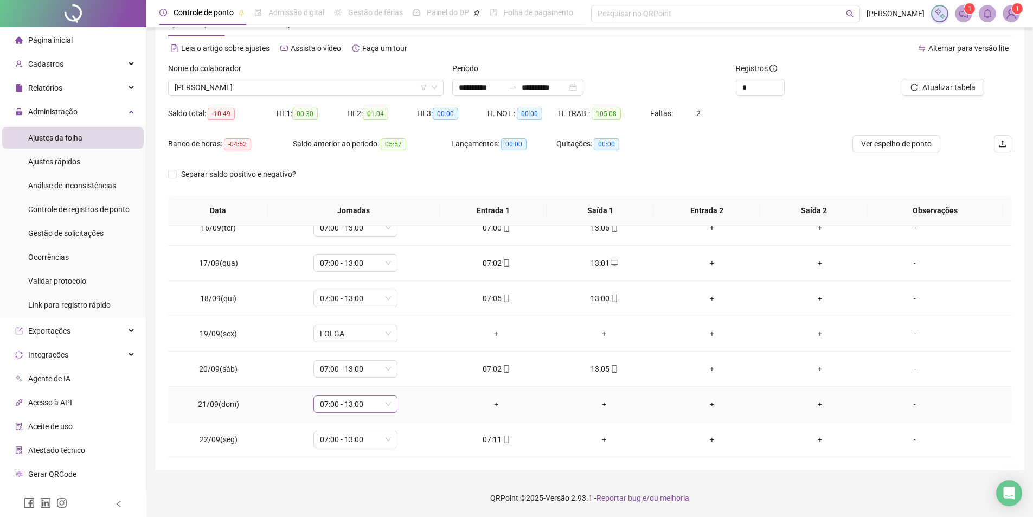
click at [330, 401] on span "07:00 - 13:00" at bounding box center [355, 404] width 71 height 16
type input "*****"
click at [347, 349] on div "Folga" at bounding box center [363, 347] width 72 height 12
click at [399, 377] on span "Sim" at bounding box center [405, 376] width 12 height 12
click at [895, 142] on span "Ver espelho de ponto" at bounding box center [896, 144] width 71 height 12
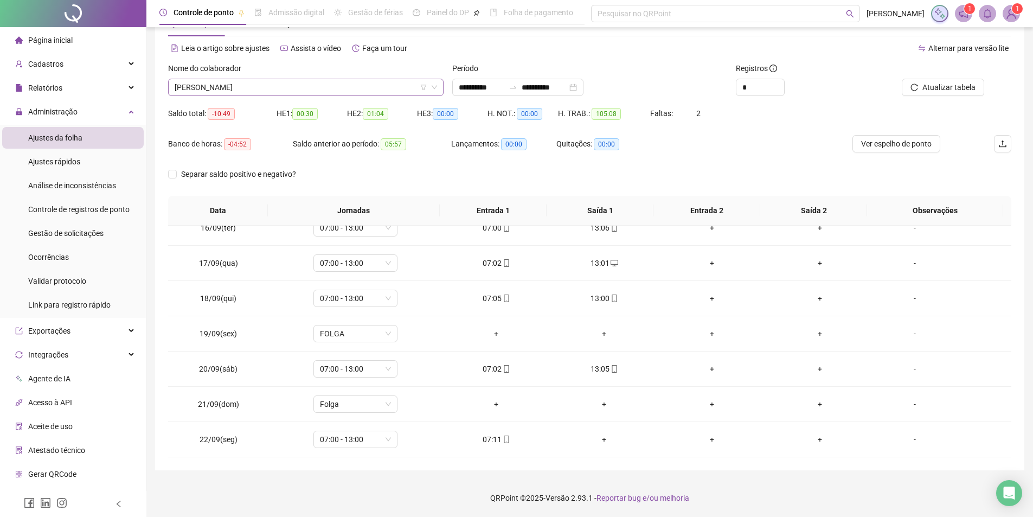
click at [308, 84] on span "GABRIELLY FIRMINO MARTINS RODRIGUES" at bounding box center [306, 87] width 262 height 16
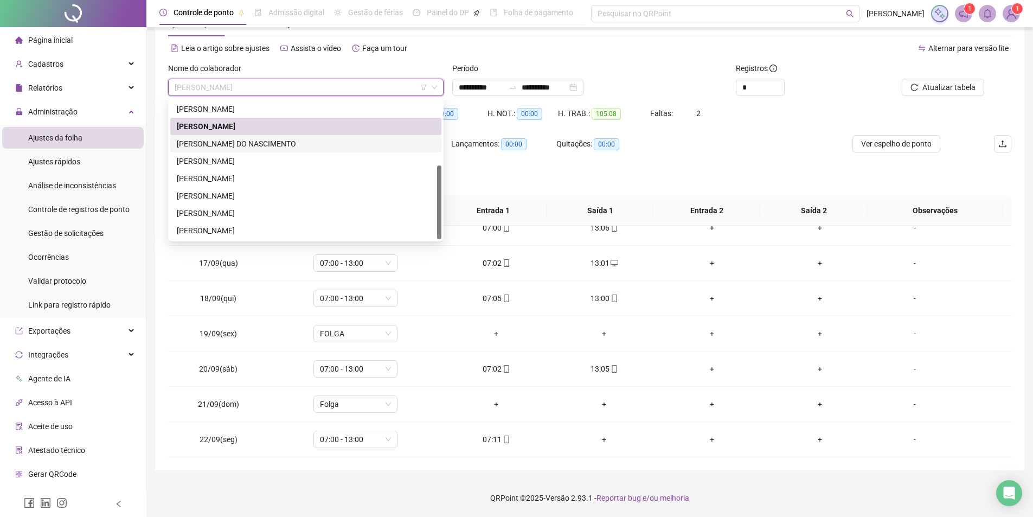
click at [251, 144] on div "KADJA RAMIRES DO NASCIMENTO" at bounding box center [306, 144] width 258 height 12
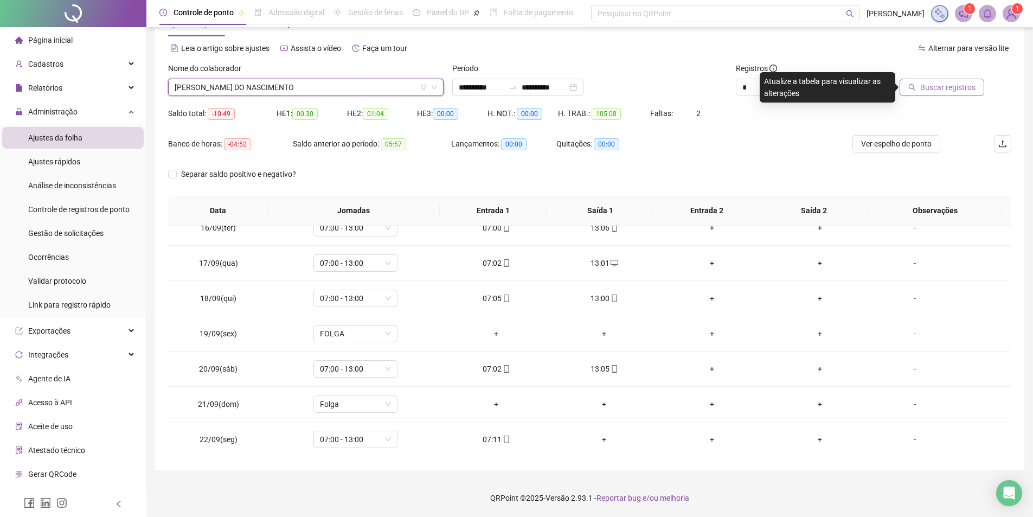
click at [966, 86] on span "Buscar registros" at bounding box center [947, 87] width 55 height 12
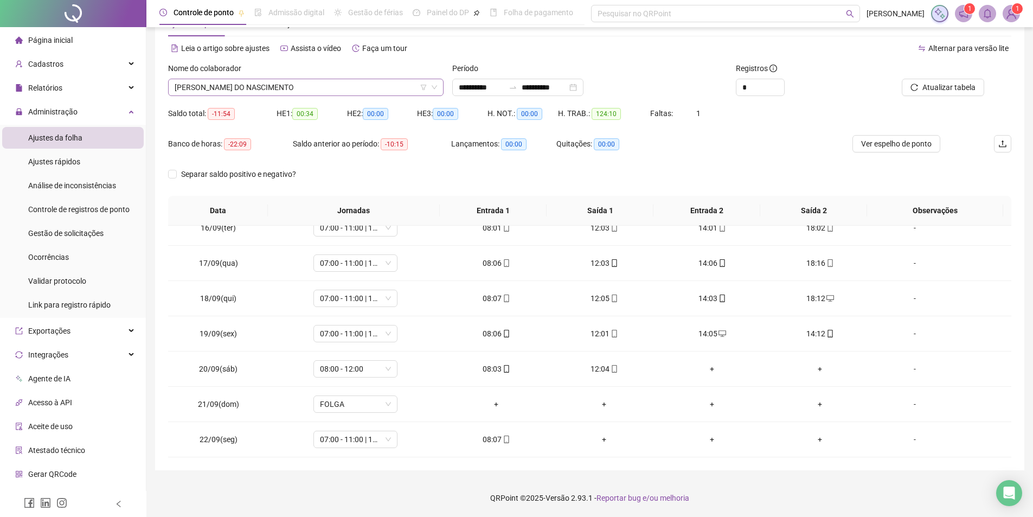
click at [283, 85] on span "KADJA RAMIRES DO NASCIMENTO" at bounding box center [306, 87] width 262 height 16
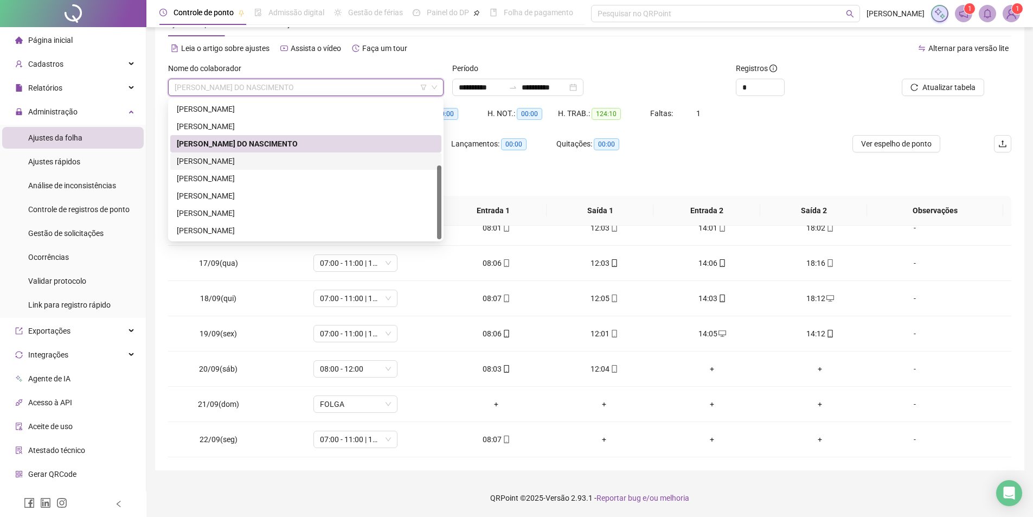
click at [200, 161] on div "KAROLAINE DOS SANTOS SILVA" at bounding box center [306, 161] width 258 height 12
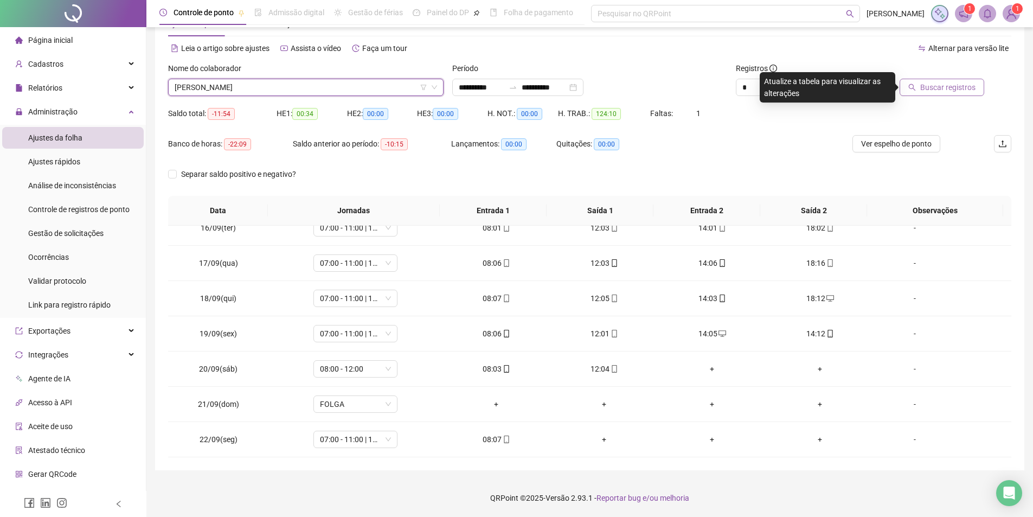
click at [952, 87] on span "Buscar registros" at bounding box center [947, 87] width 55 height 12
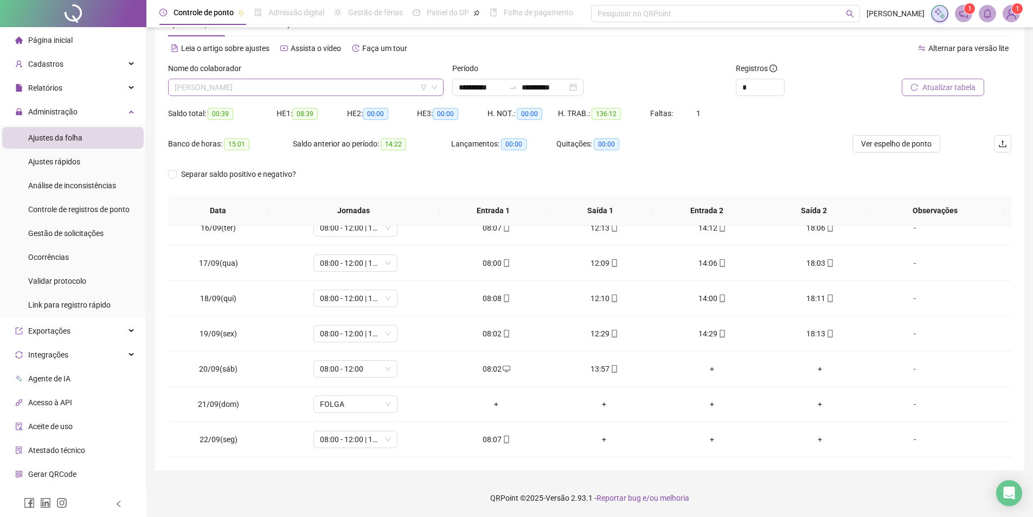
click at [300, 85] on span "KAROLAINE DOS SANTOS SILVA" at bounding box center [306, 87] width 262 height 16
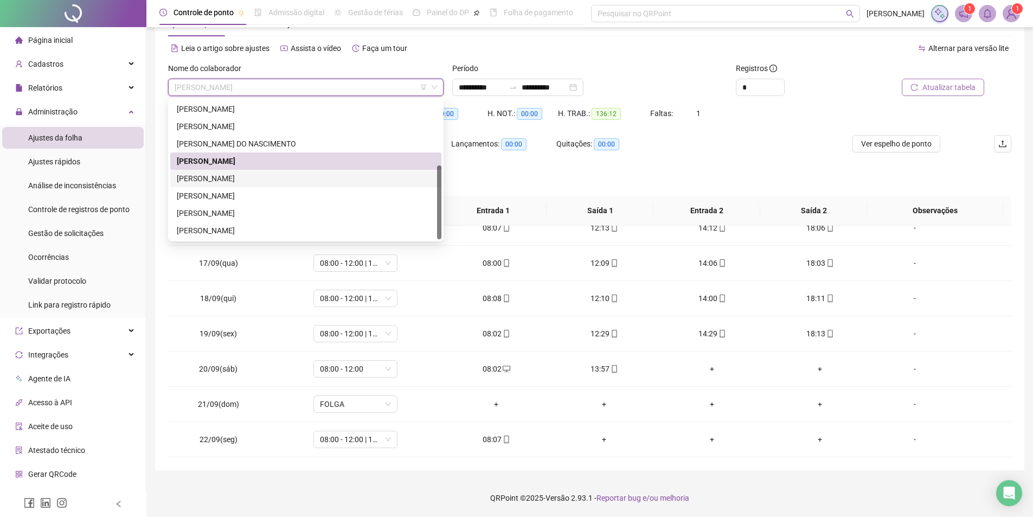
drag, startPoint x: 249, startPoint y: 182, endPoint x: 279, endPoint y: 179, distance: 29.4
click at [249, 181] on div "KAUAN CARDOSO DOS SANTOS" at bounding box center [306, 178] width 258 height 12
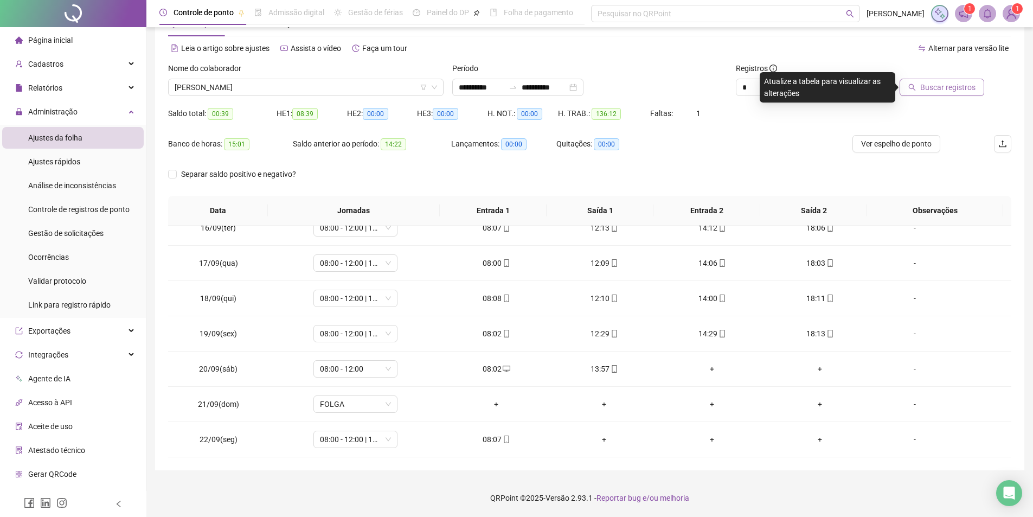
click at [936, 86] on span "Buscar registros" at bounding box center [947, 87] width 55 height 12
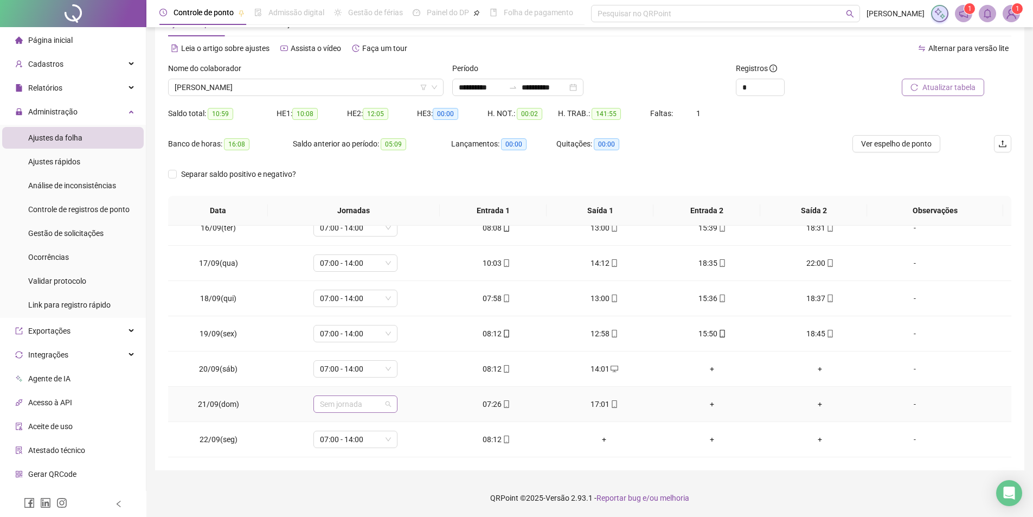
click at [359, 401] on span "Sem jornada" at bounding box center [355, 404] width 71 height 16
click at [367, 309] on div "07:00 - 11:00 | 13:00 - 17:00" at bounding box center [373, 311] width 92 height 12
click at [403, 379] on span "Sim" at bounding box center [405, 376] width 12 height 12
click at [934, 86] on span "Atualizar tabela" at bounding box center [949, 87] width 53 height 12
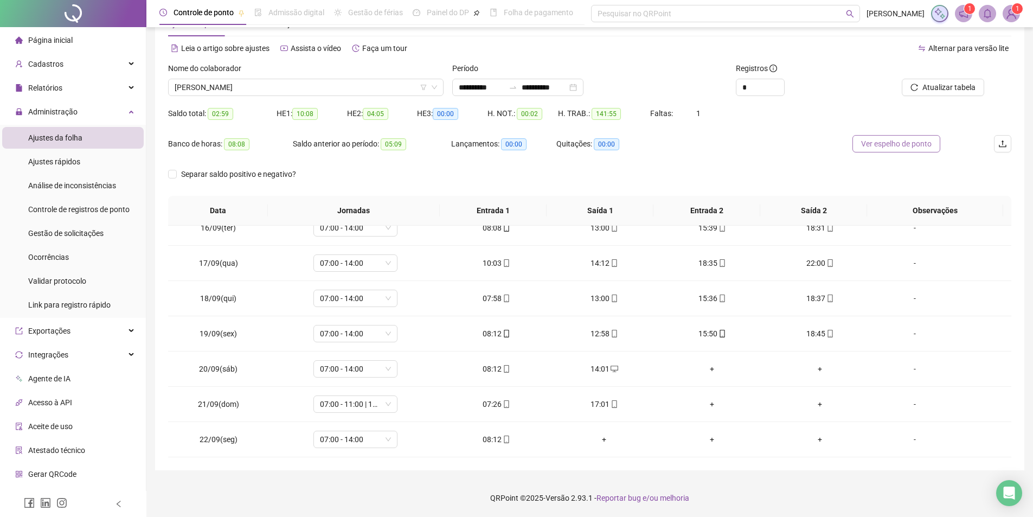
click at [880, 146] on span "Ver espelho de ponto" at bounding box center [896, 144] width 71 height 12
click at [305, 87] on span "KAUAN CARDOSO DOS SANTOS" at bounding box center [306, 87] width 262 height 16
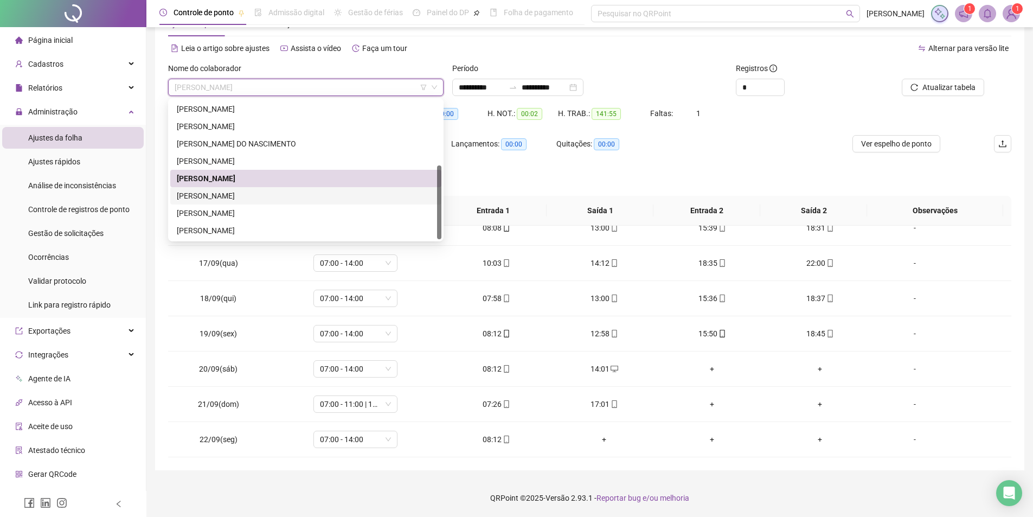
click at [230, 198] on div "MARIA EDUARDA ALVES DA SILVA" at bounding box center [306, 196] width 258 height 12
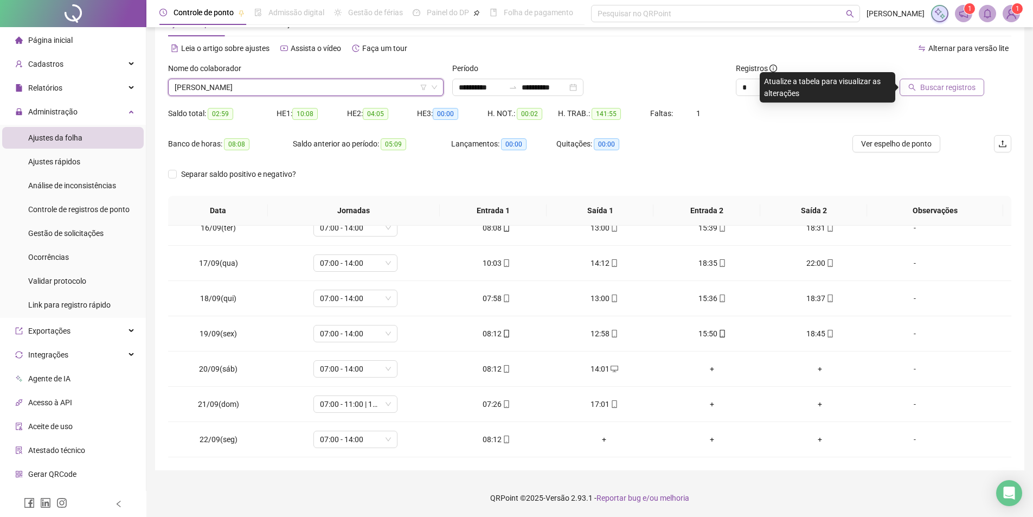
click at [953, 94] on button "Buscar registros" at bounding box center [942, 87] width 85 height 17
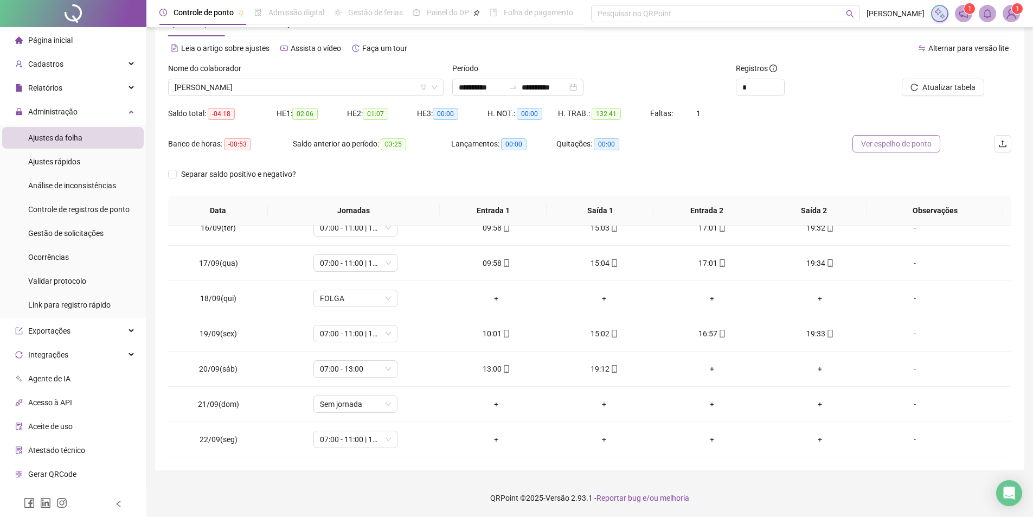
click at [891, 143] on span "Ver espelho de ponto" at bounding box center [896, 144] width 71 height 12
click at [293, 91] on span "MARIA EDUARDA ALVES DA SILVA" at bounding box center [306, 87] width 262 height 16
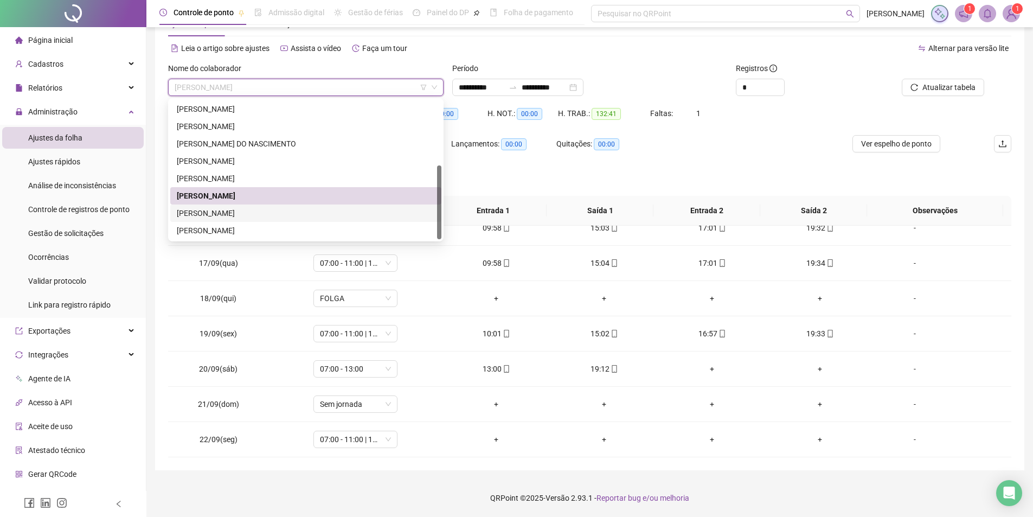
click at [222, 214] on div "MARIA EMANUELA DE OLIVEIRA SILVA" at bounding box center [306, 213] width 258 height 12
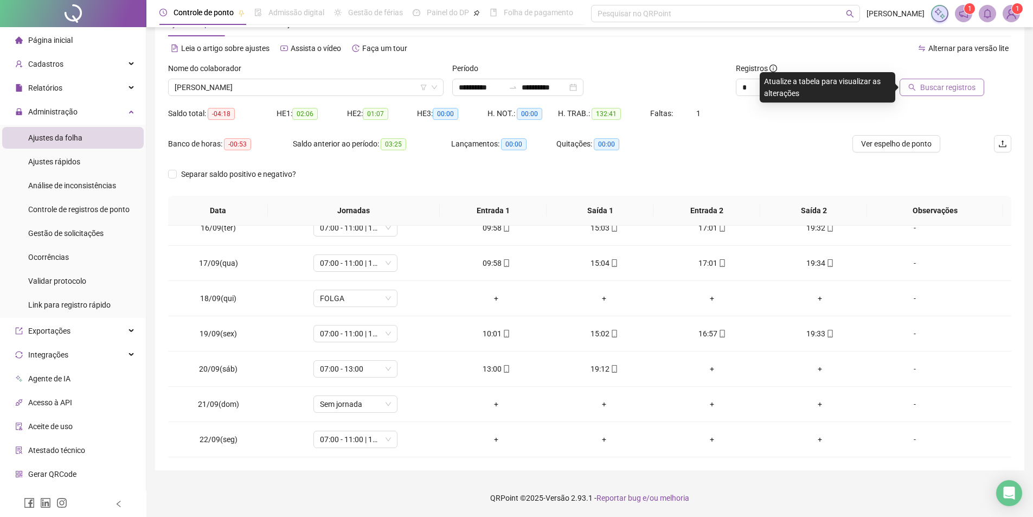
click at [971, 85] on span "Buscar registros" at bounding box center [947, 87] width 55 height 12
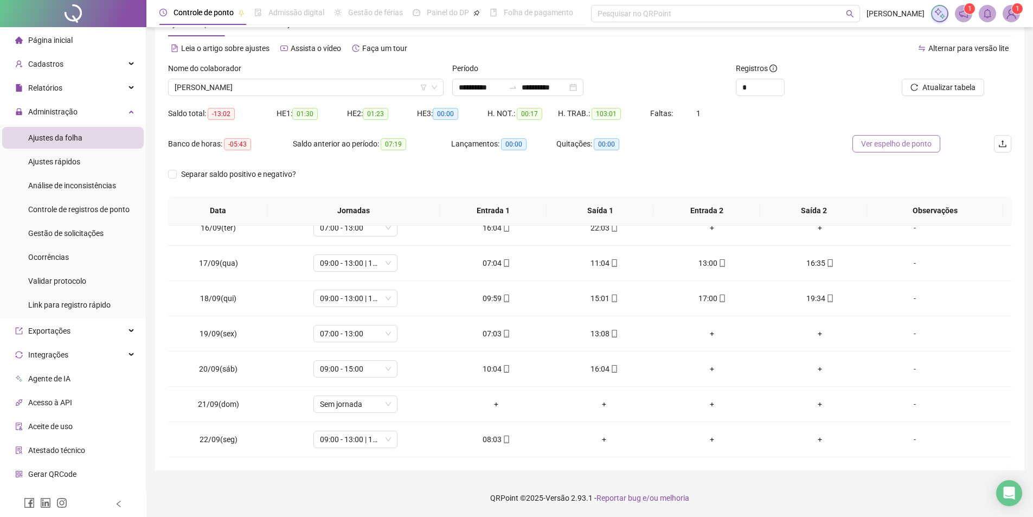
click at [905, 142] on span "Ver espelho de ponto" at bounding box center [896, 144] width 71 height 12
click at [313, 85] on span "MARIA EMANUELA DE OLIVEIRA SILVA" at bounding box center [306, 87] width 262 height 16
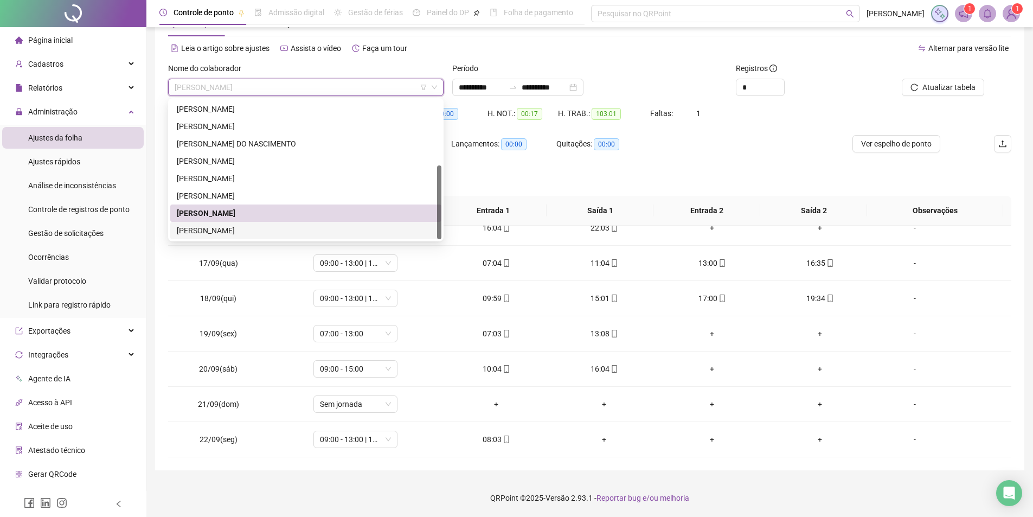
click at [226, 230] on div "THALES SANTANA FERREIRA" at bounding box center [306, 231] width 258 height 12
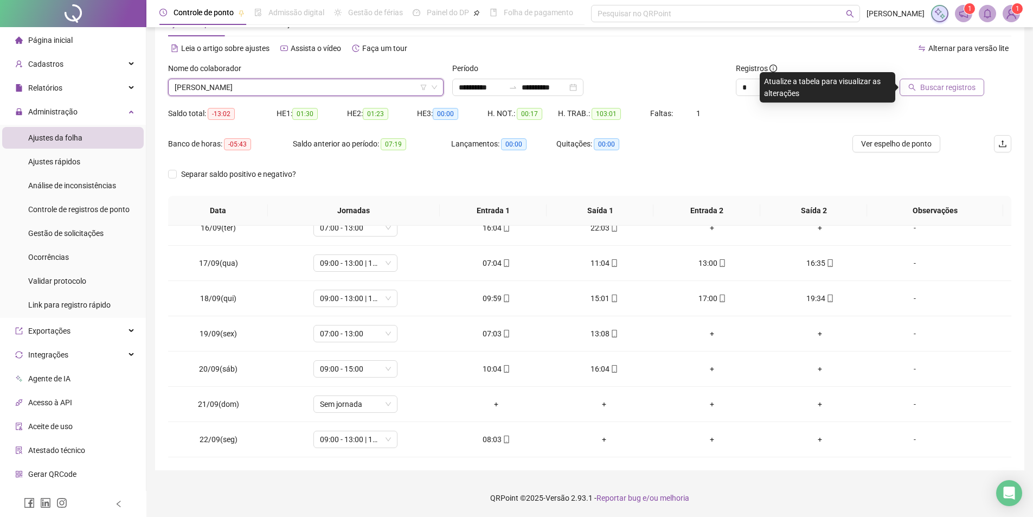
click at [939, 94] on button "Buscar registros" at bounding box center [942, 87] width 85 height 17
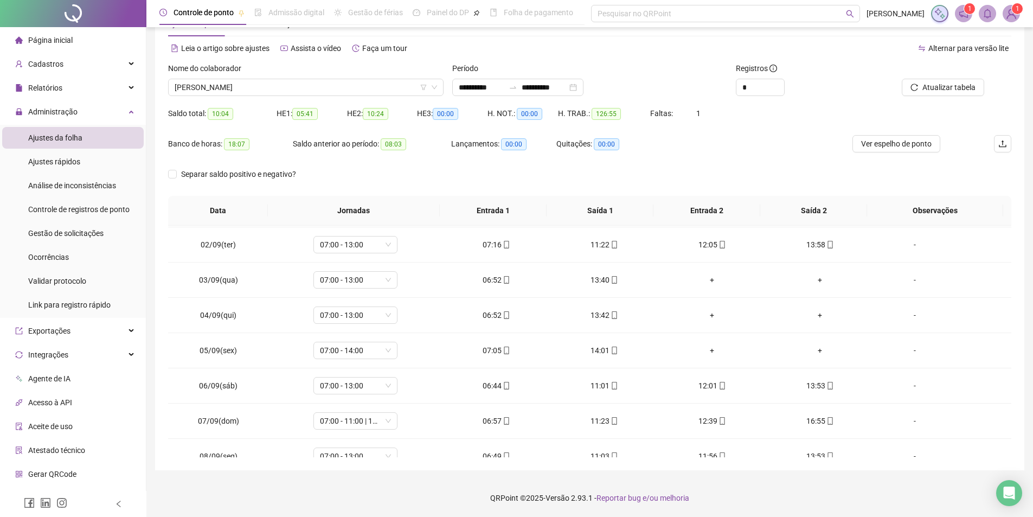
scroll to position [0, 0]
click at [906, 143] on span "Ver espelho de ponto" at bounding box center [896, 144] width 71 height 12
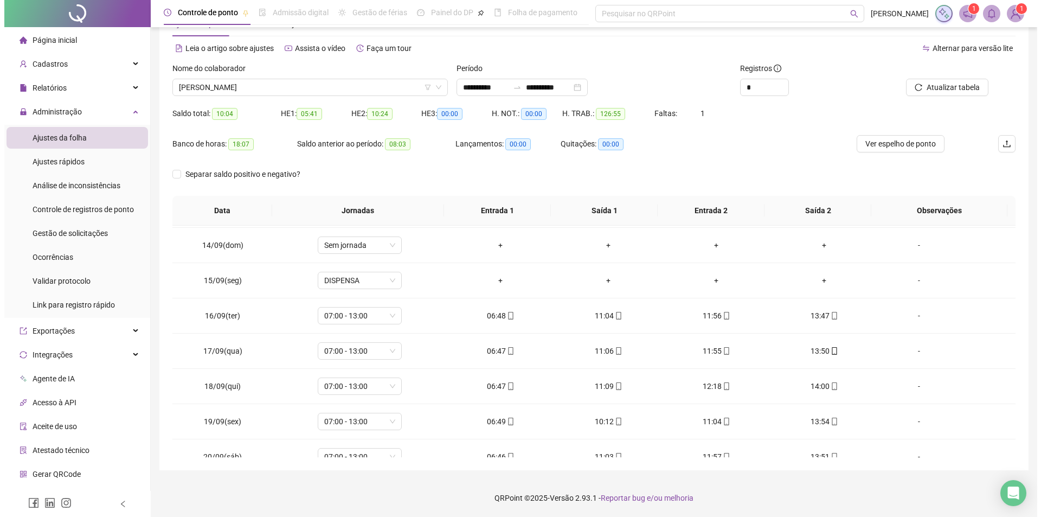
scroll to position [544, 0]
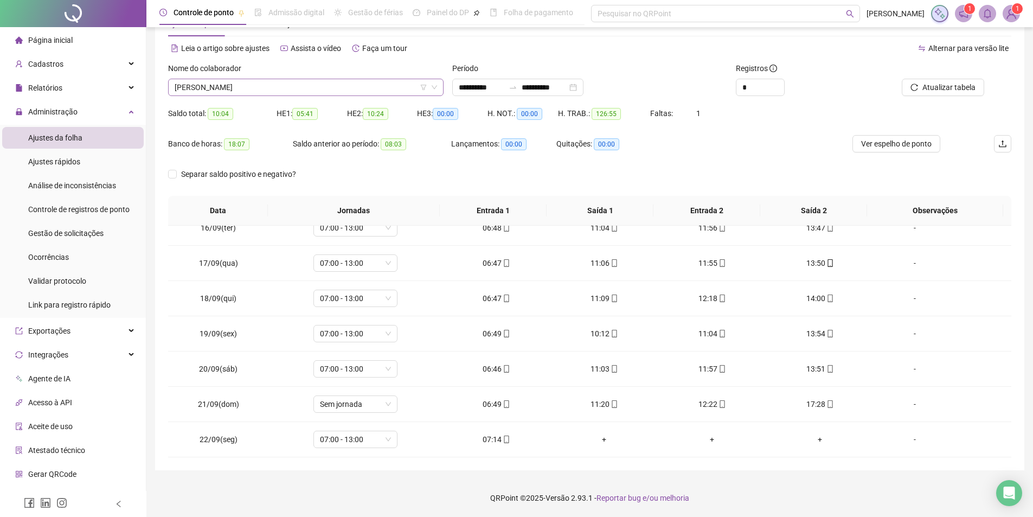
click at [278, 88] on span "THALES SANTANA FERREIRA" at bounding box center [306, 87] width 262 height 16
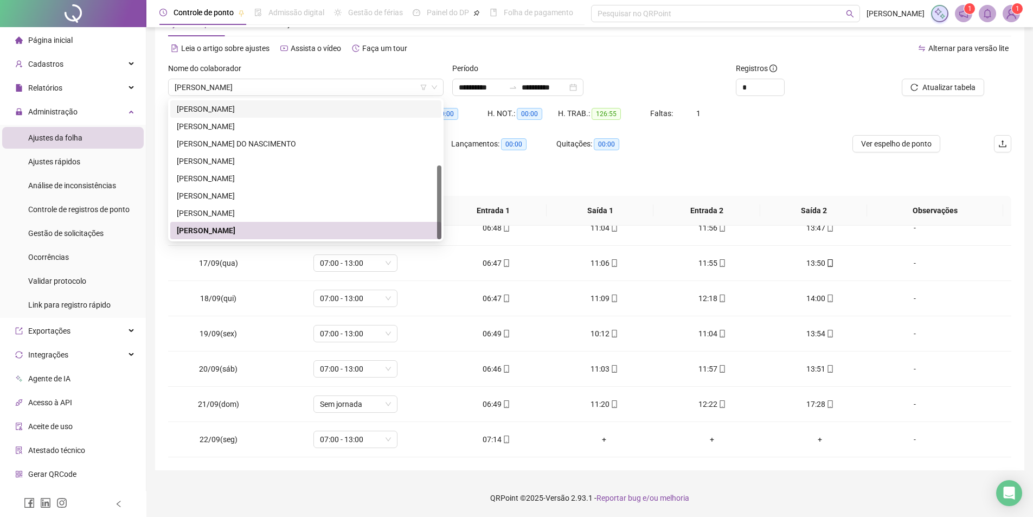
click at [1008, 17] on img at bounding box center [1011, 13] width 16 height 16
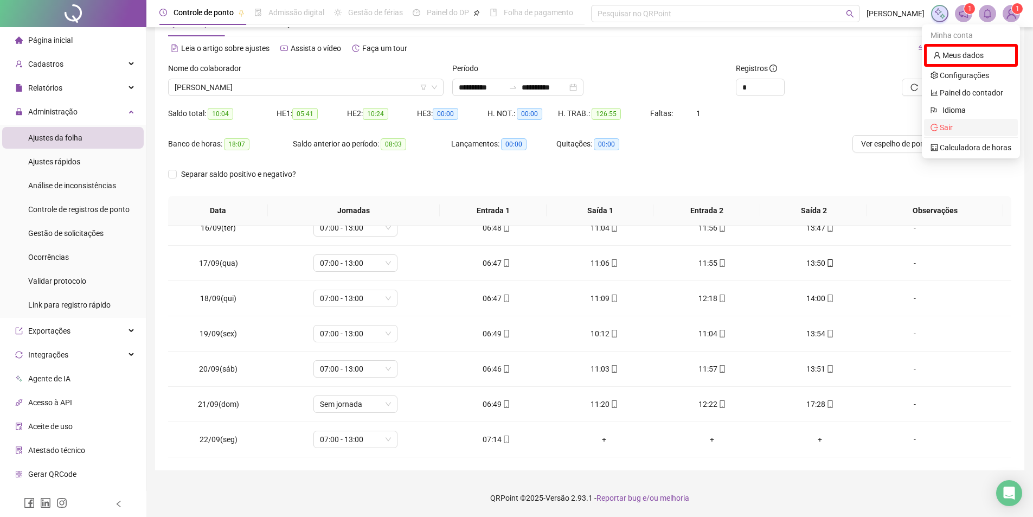
click at [952, 133] on span "Sair" at bounding box center [971, 127] width 81 height 12
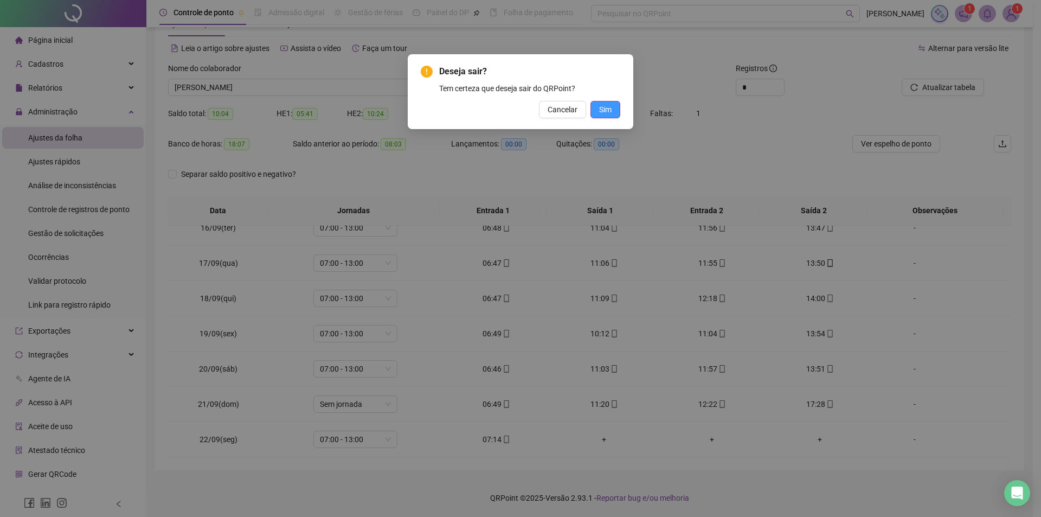
click at [601, 110] on span "Sim" at bounding box center [605, 110] width 12 height 12
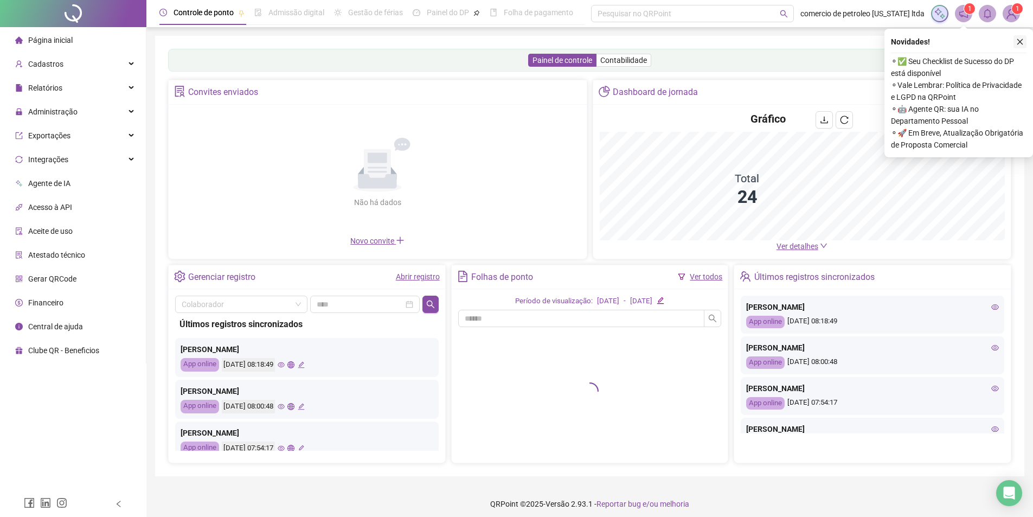
click at [1021, 42] on icon "close" at bounding box center [1020, 42] width 8 height 8
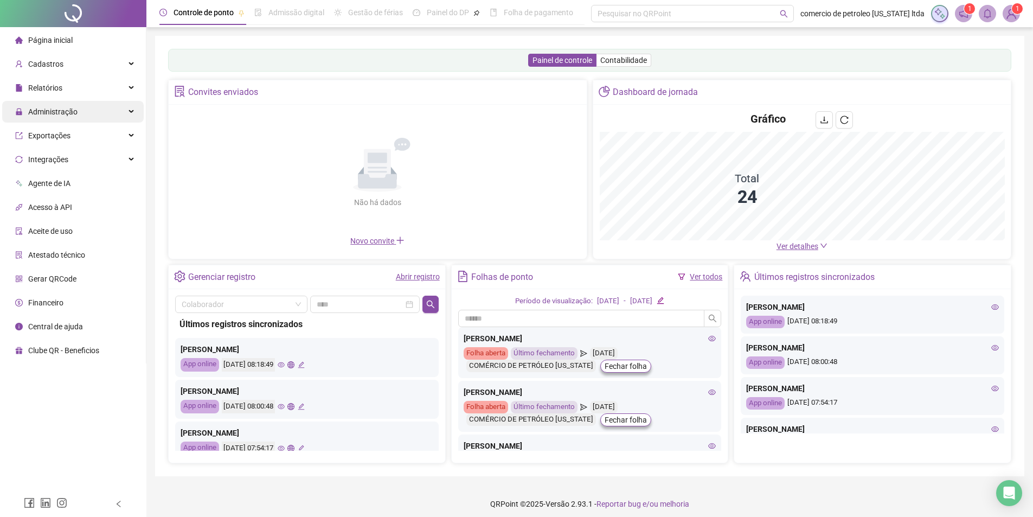
click at [55, 114] on span "Administração" at bounding box center [52, 111] width 49 height 9
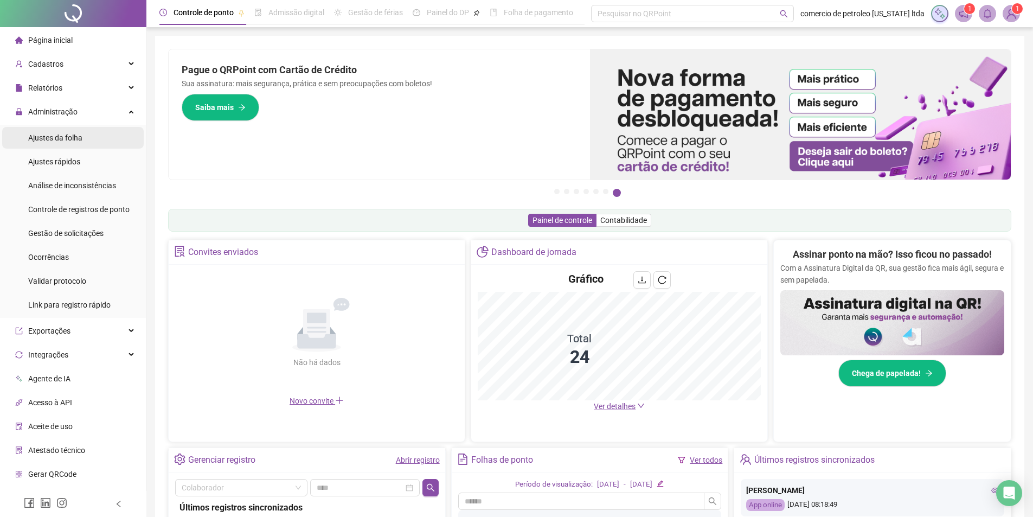
click at [64, 138] on span "Ajustes da folha" at bounding box center [55, 137] width 54 height 9
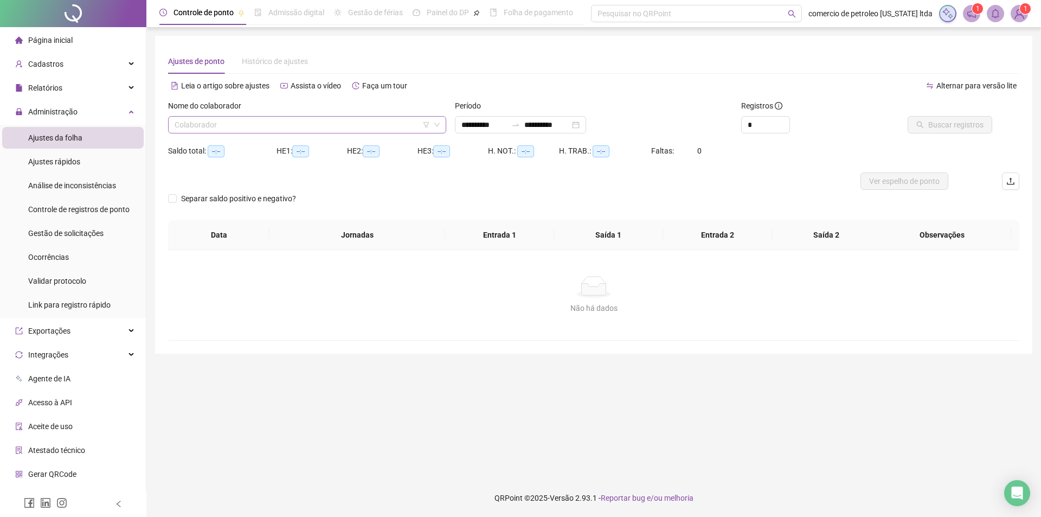
click at [285, 129] on input "search" at bounding box center [302, 125] width 255 height 16
click at [286, 126] on input "search" at bounding box center [302, 125] width 255 height 16
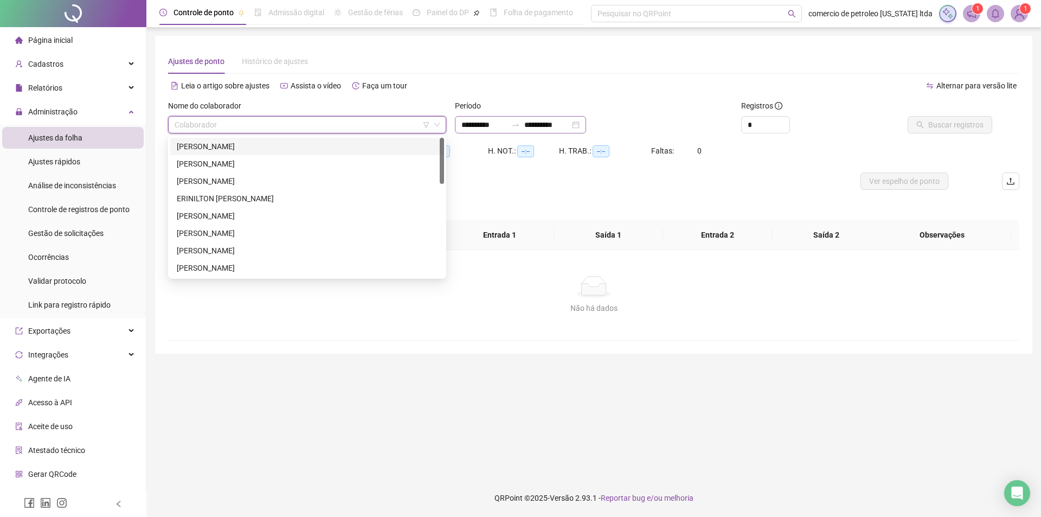
click at [586, 124] on div "**********" at bounding box center [520, 124] width 131 height 17
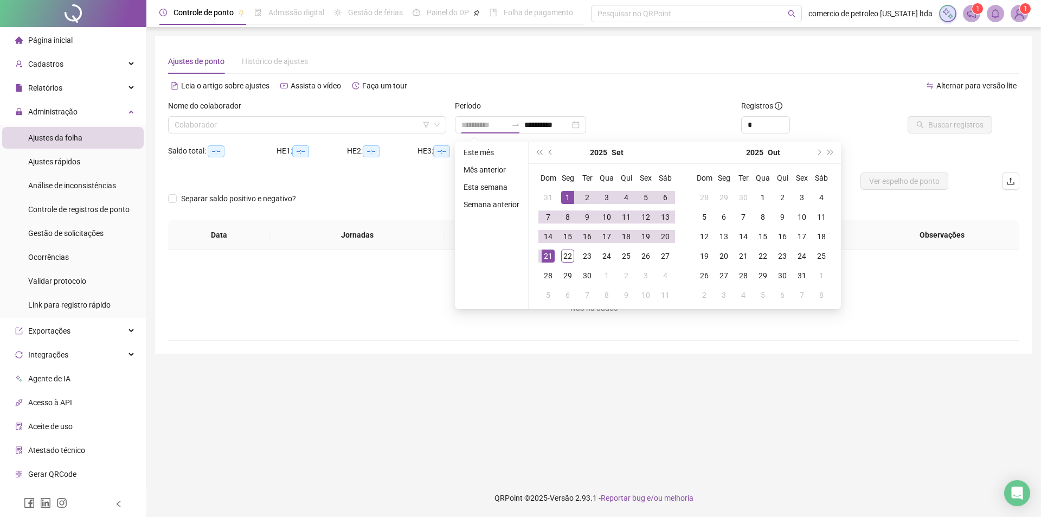
click at [567, 193] on div "1" at bounding box center [567, 197] width 13 height 13
type input "**********"
click at [565, 255] on div "22" at bounding box center [567, 255] width 13 height 13
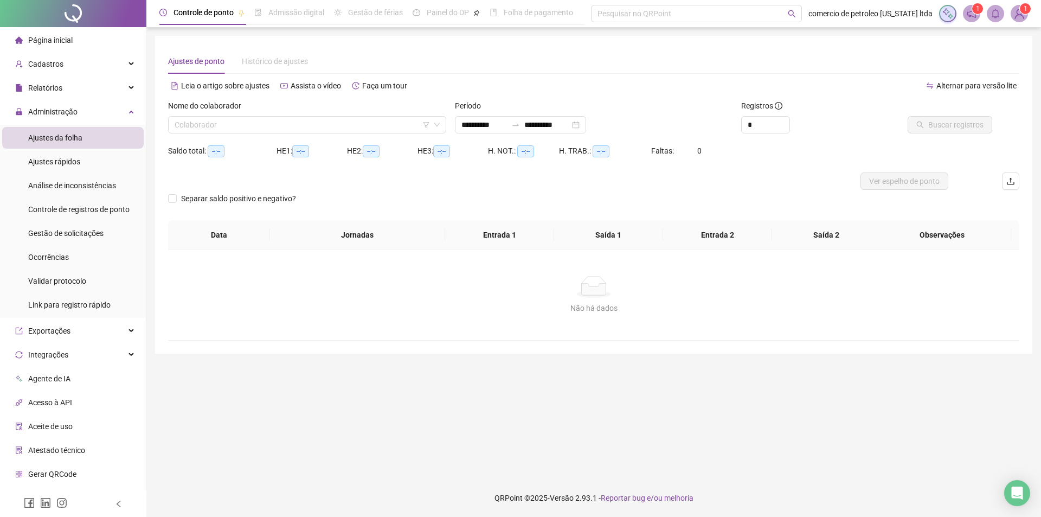
click at [70, 133] on span "Ajustes da folha" at bounding box center [55, 137] width 54 height 9
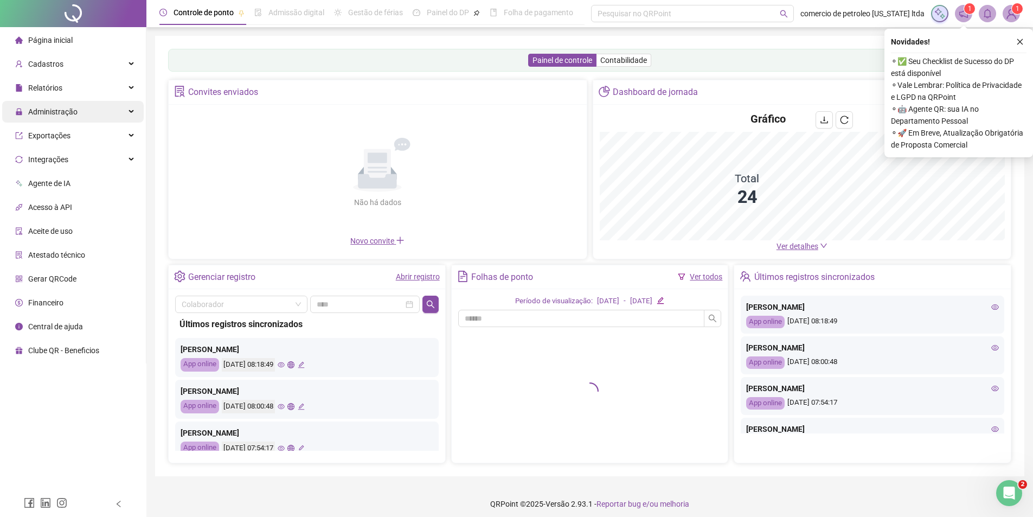
click at [74, 111] on span "Administração" at bounding box center [52, 111] width 49 height 9
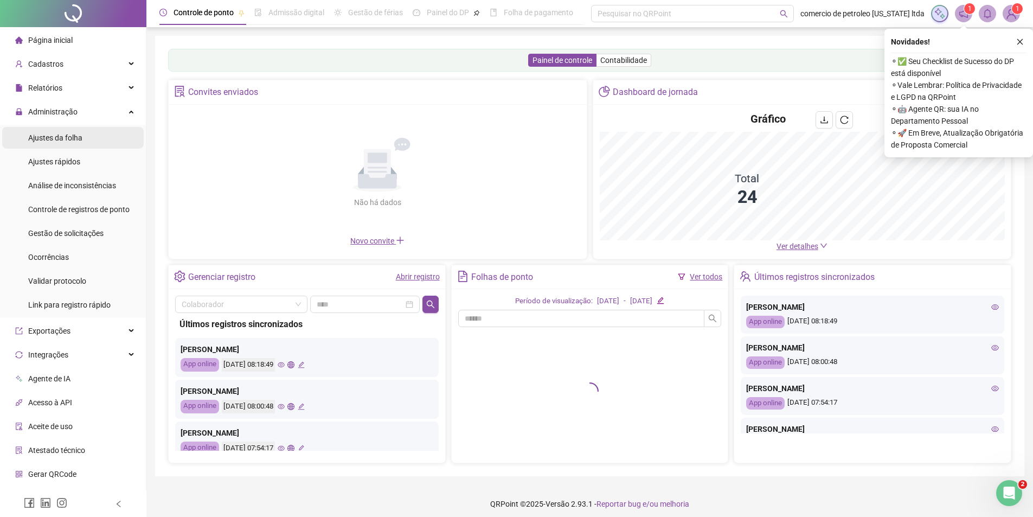
click at [56, 138] on span "Ajustes da folha" at bounding box center [55, 137] width 54 height 9
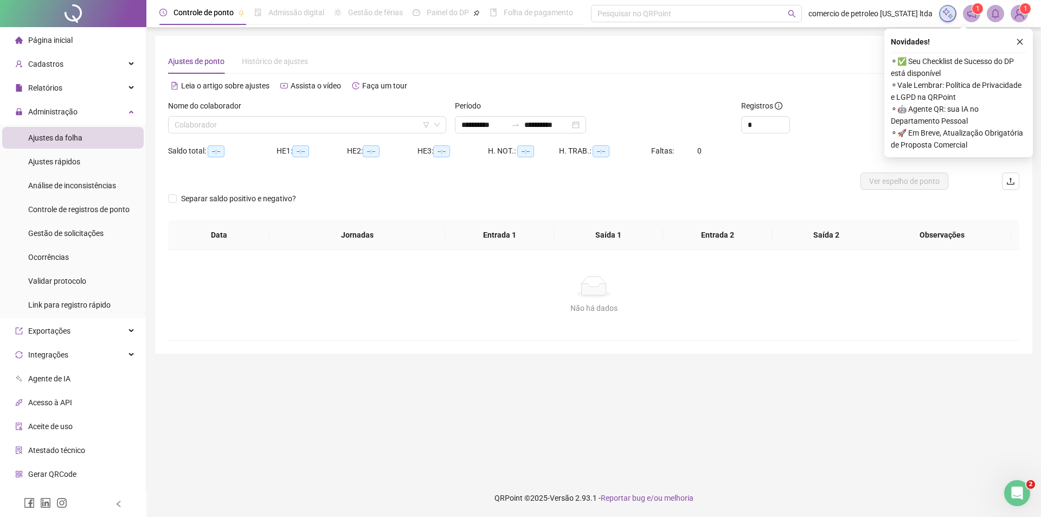
type input "**********"
click at [242, 118] on input "search" at bounding box center [302, 125] width 255 height 16
